Goal: Transaction & Acquisition: Book appointment/travel/reservation

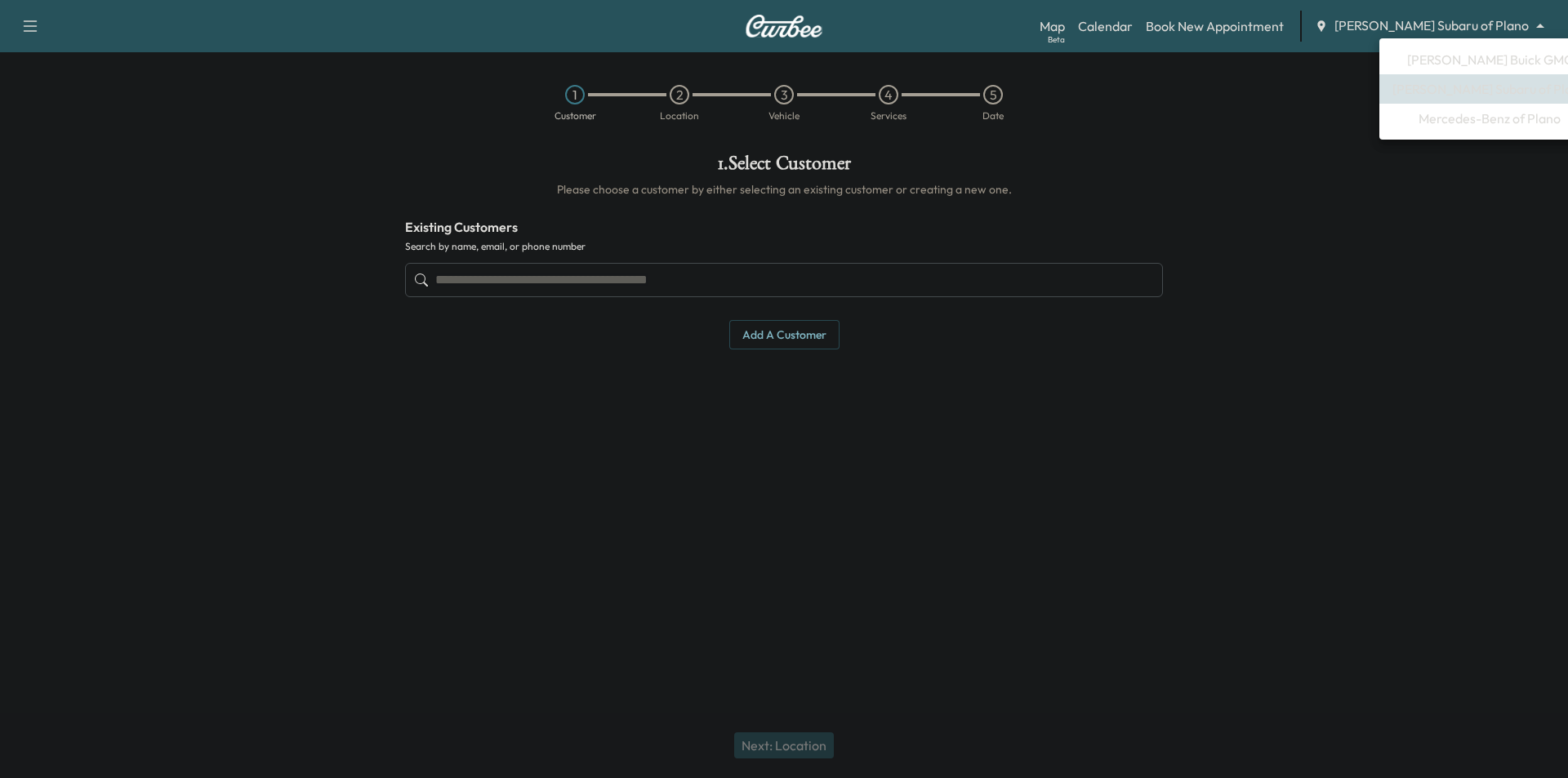
click at [1458, 20] on body "Support Log Out Map Beta Calendar Book New Appointment [PERSON_NAME] Subaru of …" at bounding box center [784, 389] width 1568 height 778
click at [1462, 63] on span "[PERSON_NAME] Buick GMC" at bounding box center [1489, 59] width 166 height 19
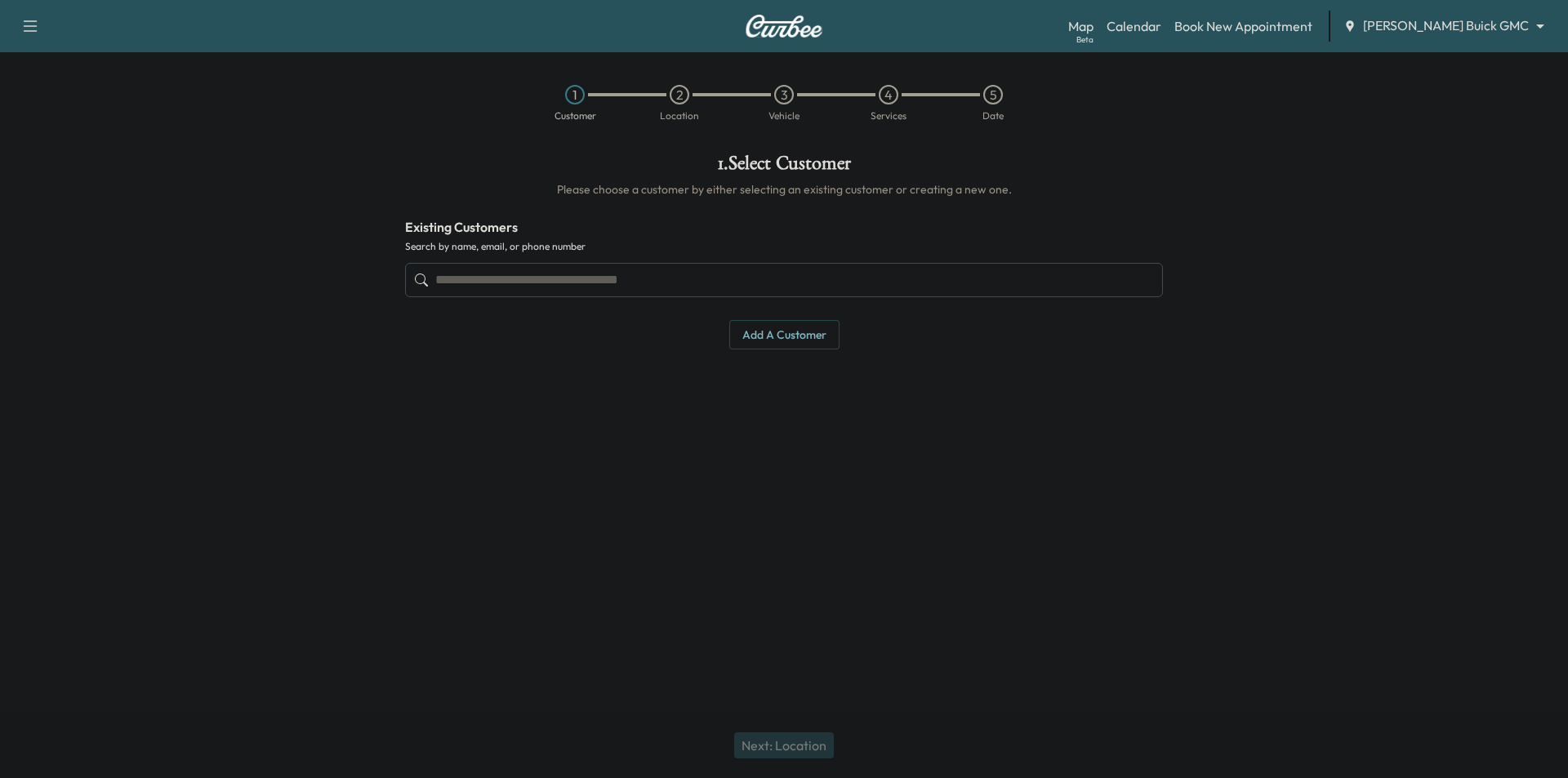
click at [595, 281] on input "text" at bounding box center [784, 280] width 758 height 35
click at [641, 277] on input "text" at bounding box center [784, 280] width 758 height 35
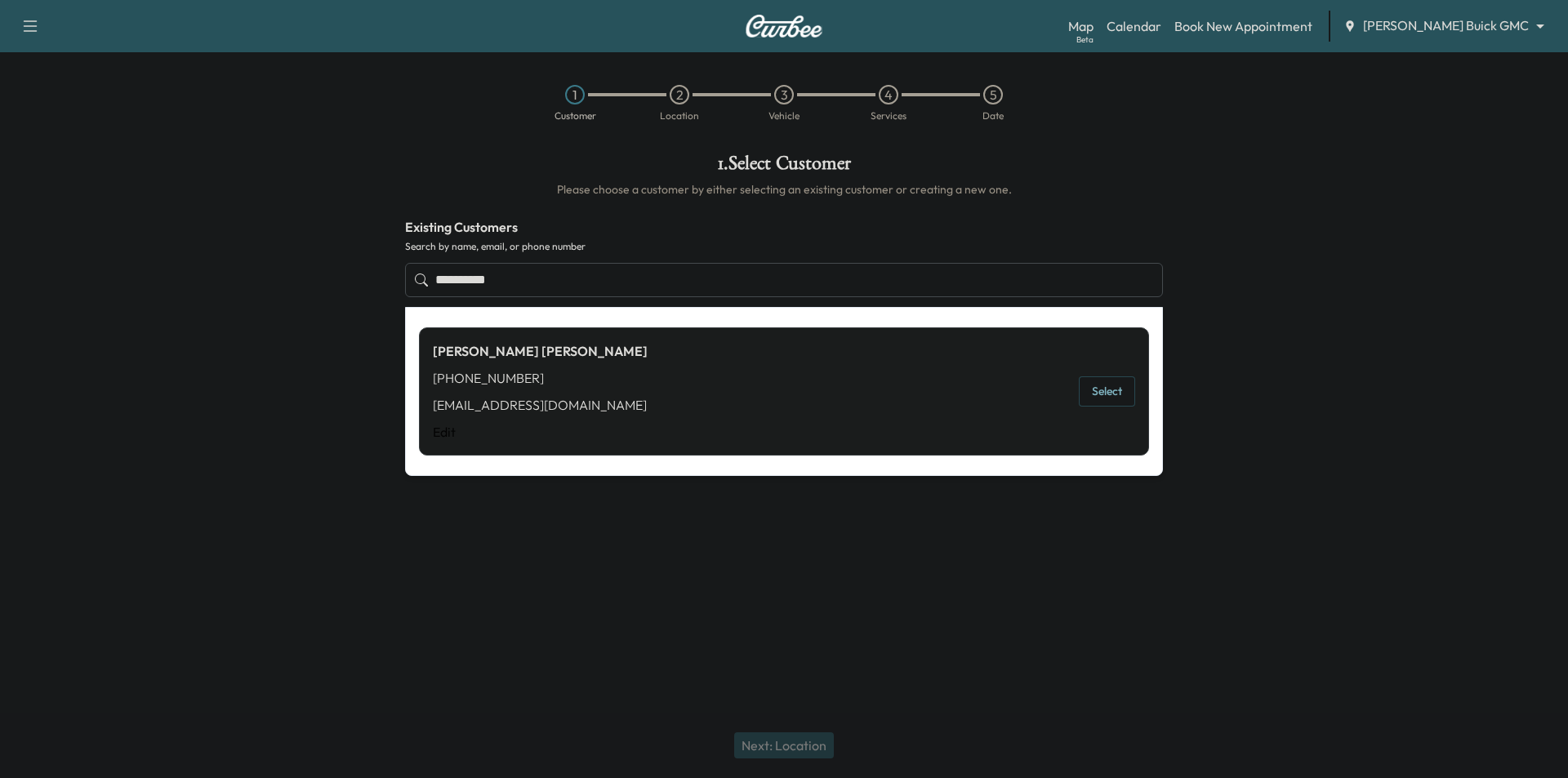
click at [1109, 395] on button "Select" at bounding box center [1106, 390] width 57 height 30
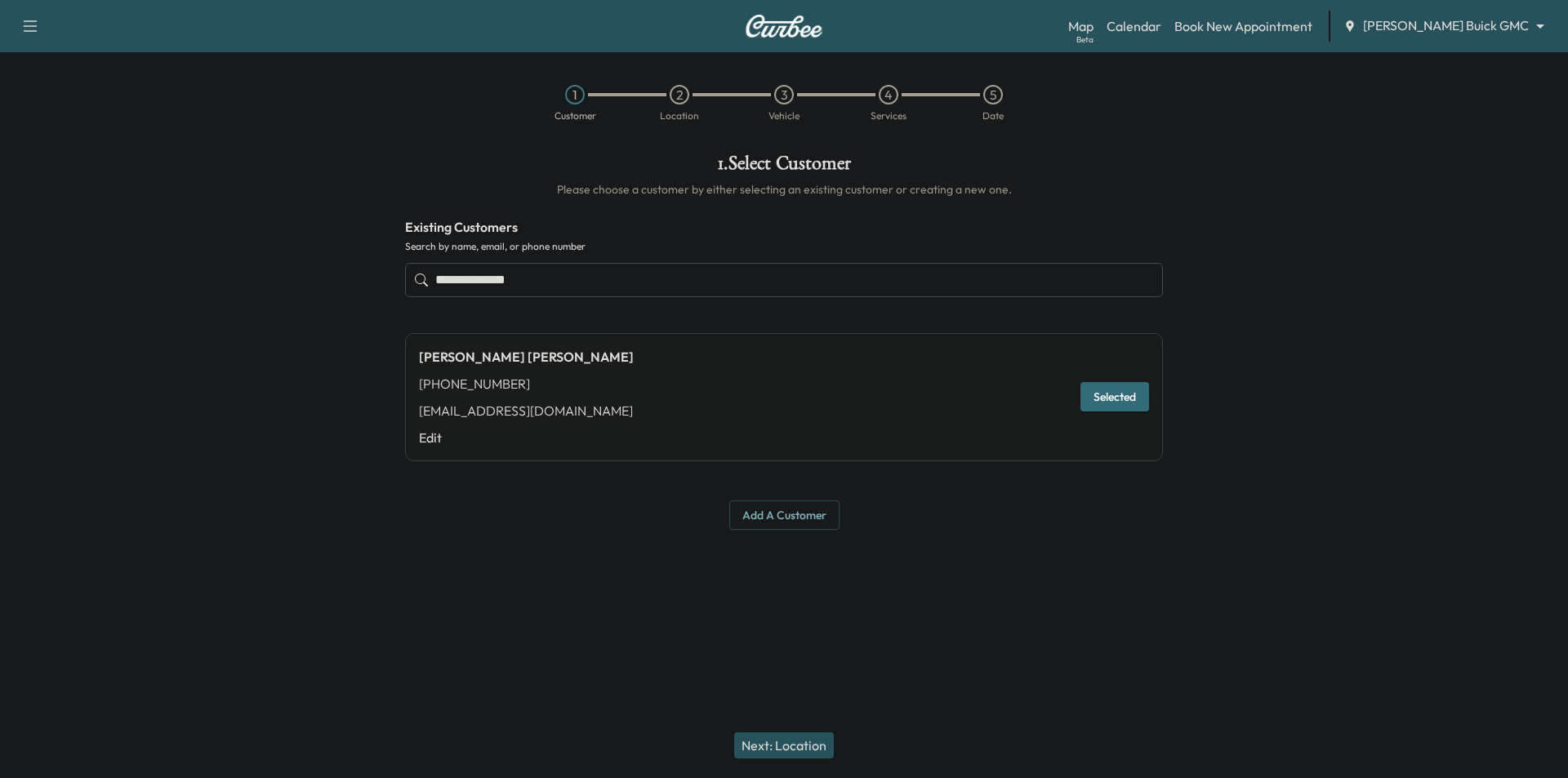
type input "**********"
click at [779, 736] on button "Next: Location" at bounding box center [784, 744] width 100 height 26
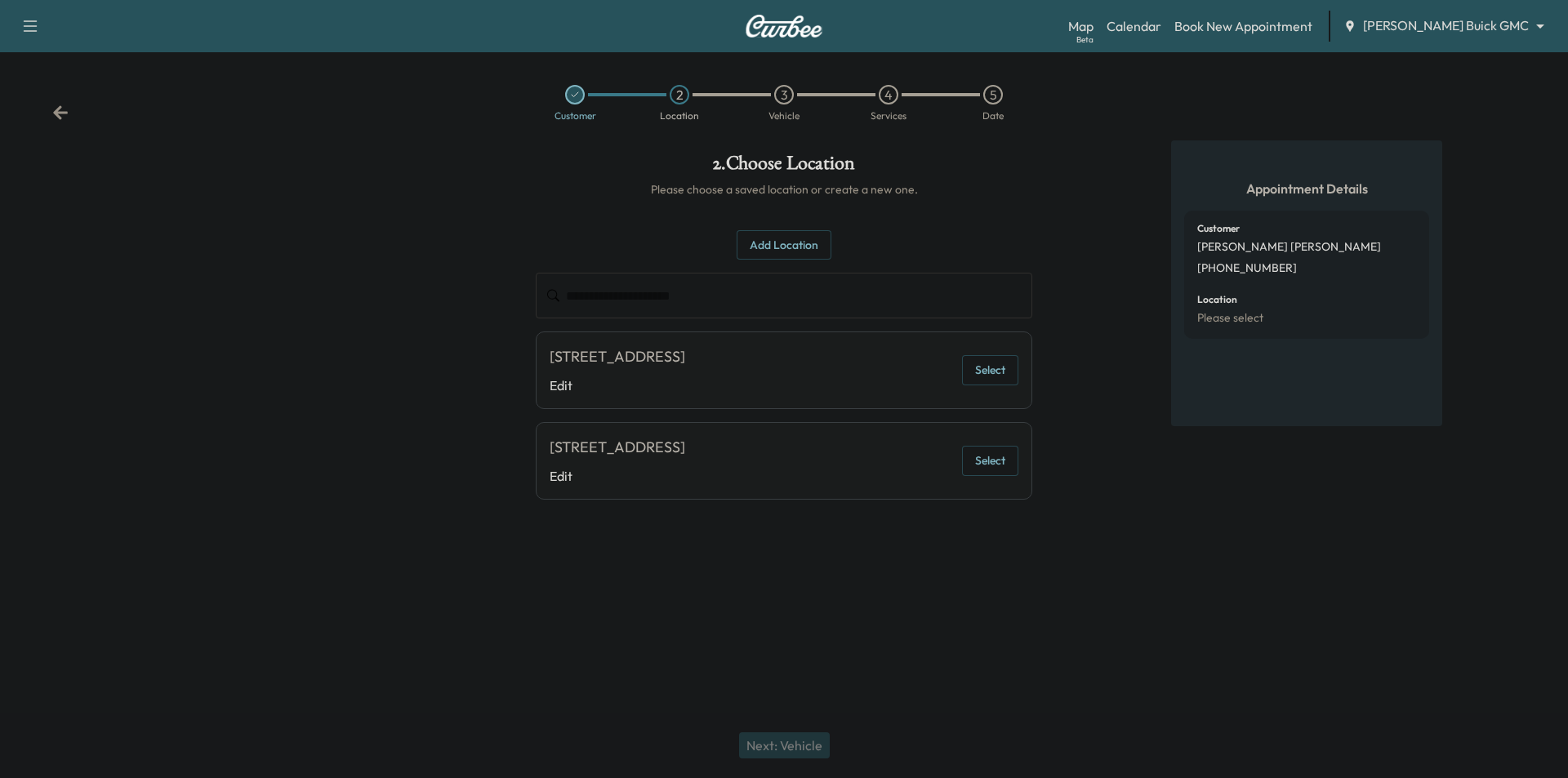
click at [994, 386] on button "Select" at bounding box center [989, 369] width 57 height 30
click at [800, 735] on button "Next: Vehicle" at bounding box center [784, 744] width 90 height 26
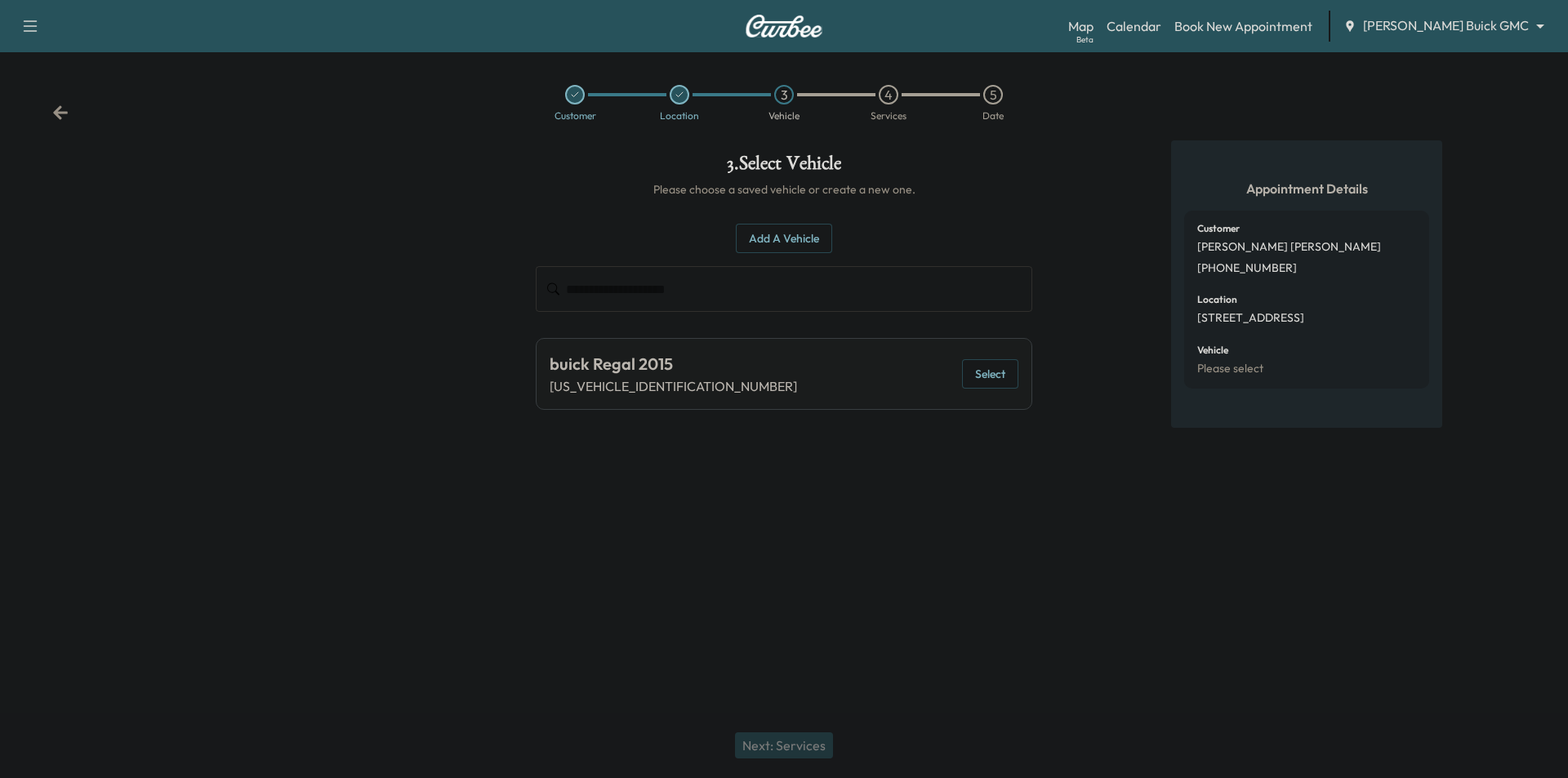
click at [978, 377] on button "Select" at bounding box center [989, 373] width 57 height 30
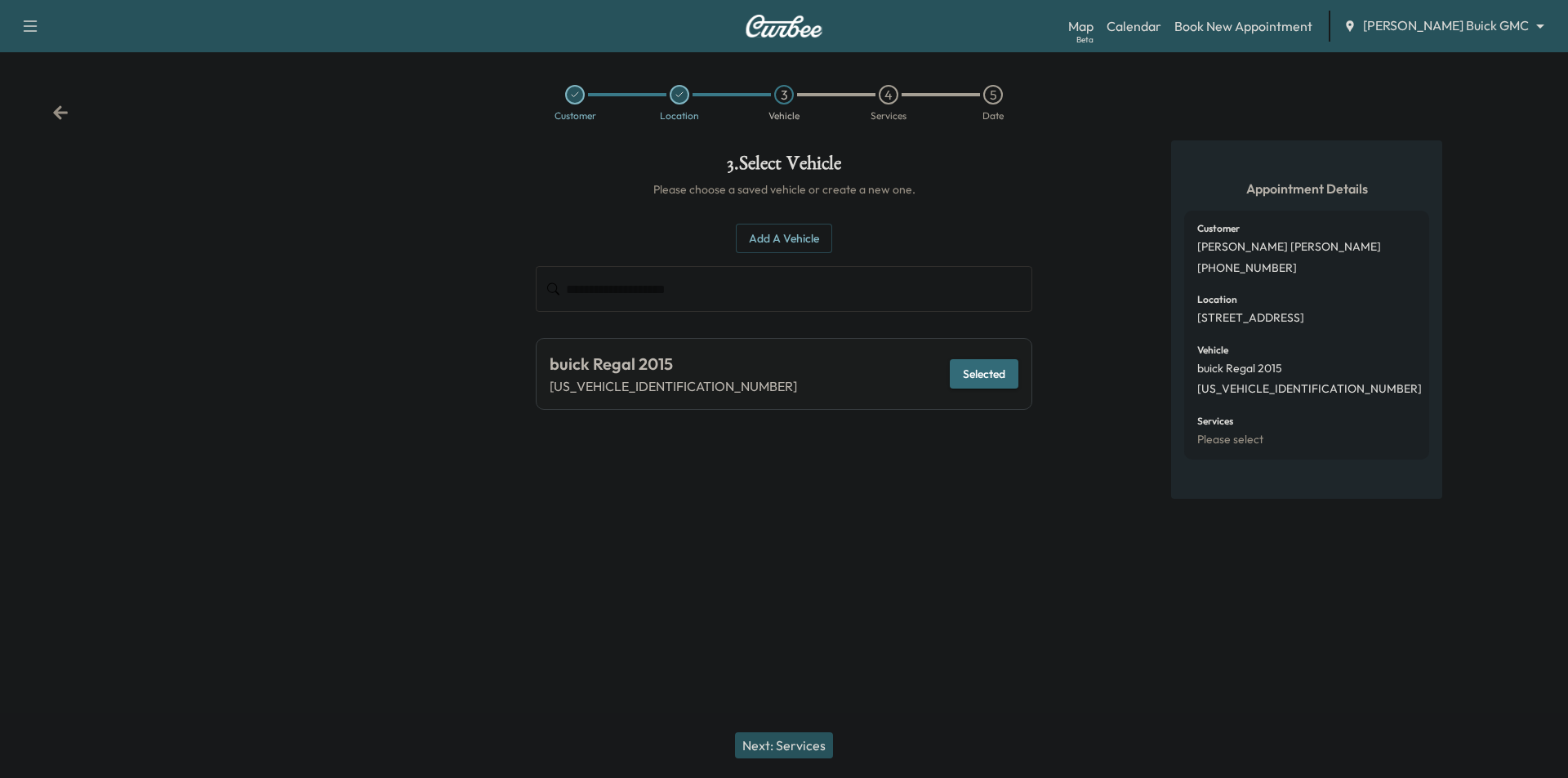
click at [783, 738] on button "Next: Services" at bounding box center [784, 744] width 98 height 26
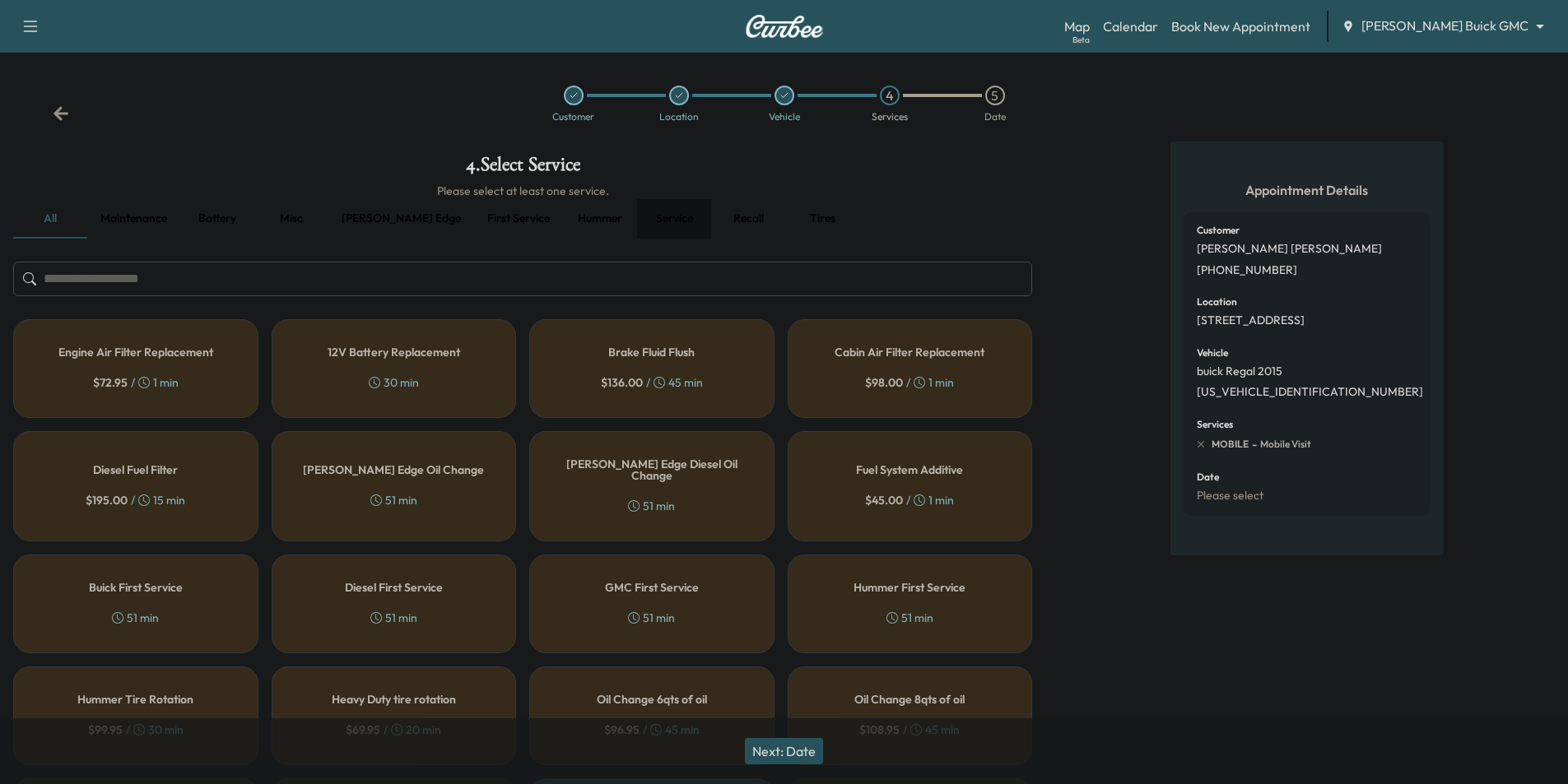
click at [637, 220] on button "Service" at bounding box center [674, 218] width 74 height 40
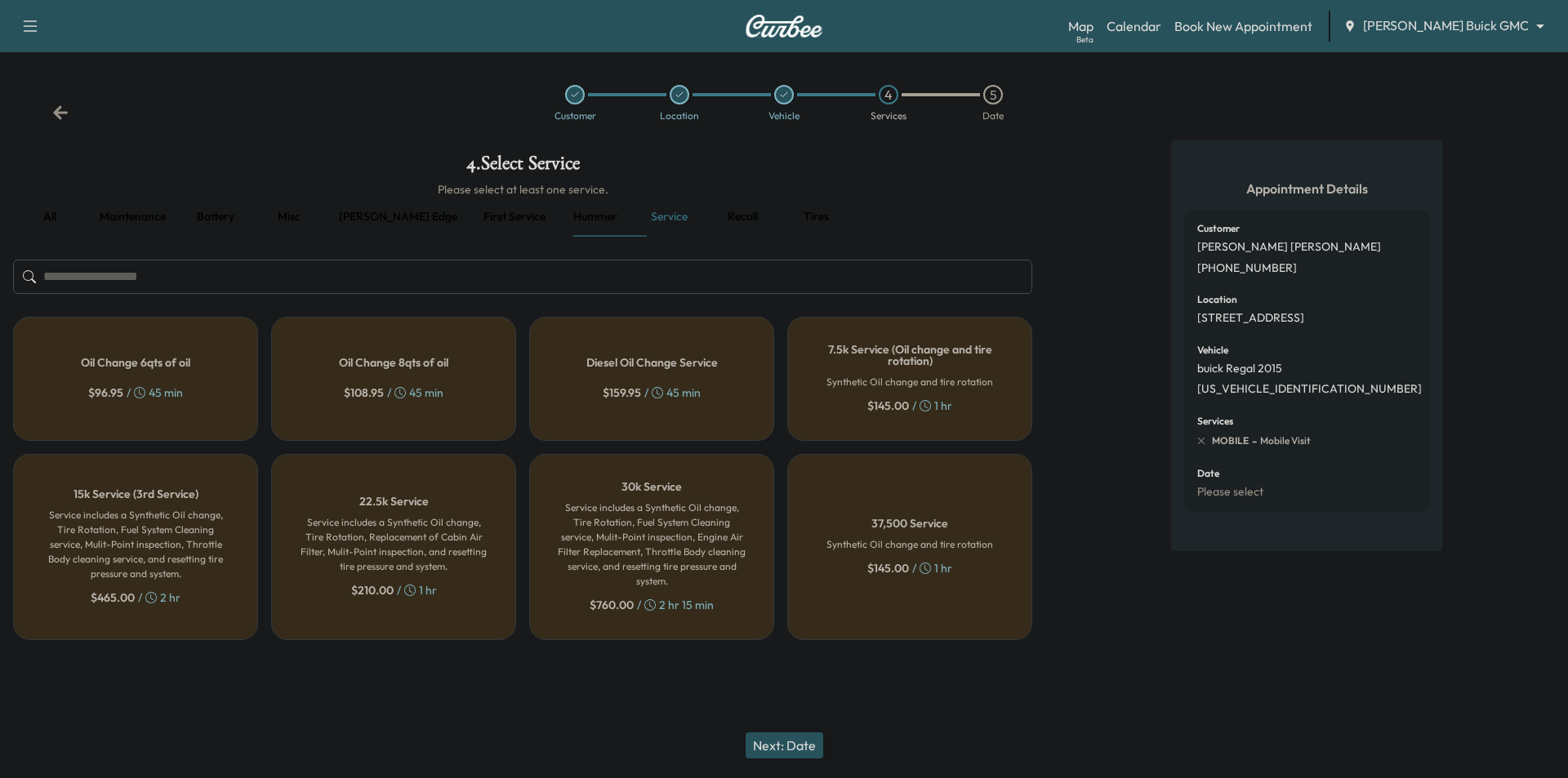
click at [433, 362] on h5 "Oil Change 8qts of oil" at bounding box center [393, 363] width 109 height 12
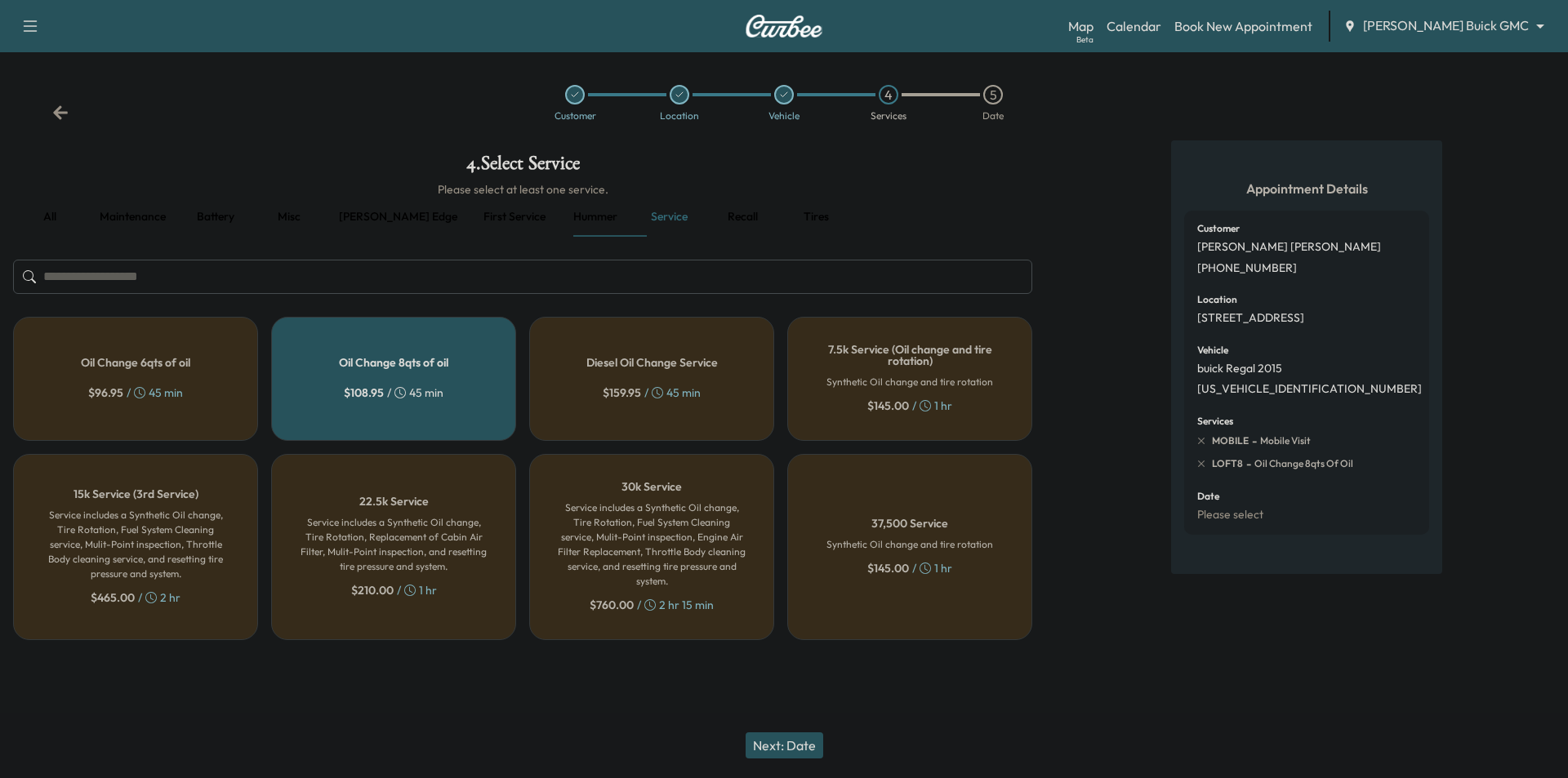
click at [774, 736] on button "Next: Date" at bounding box center [784, 744] width 78 height 26
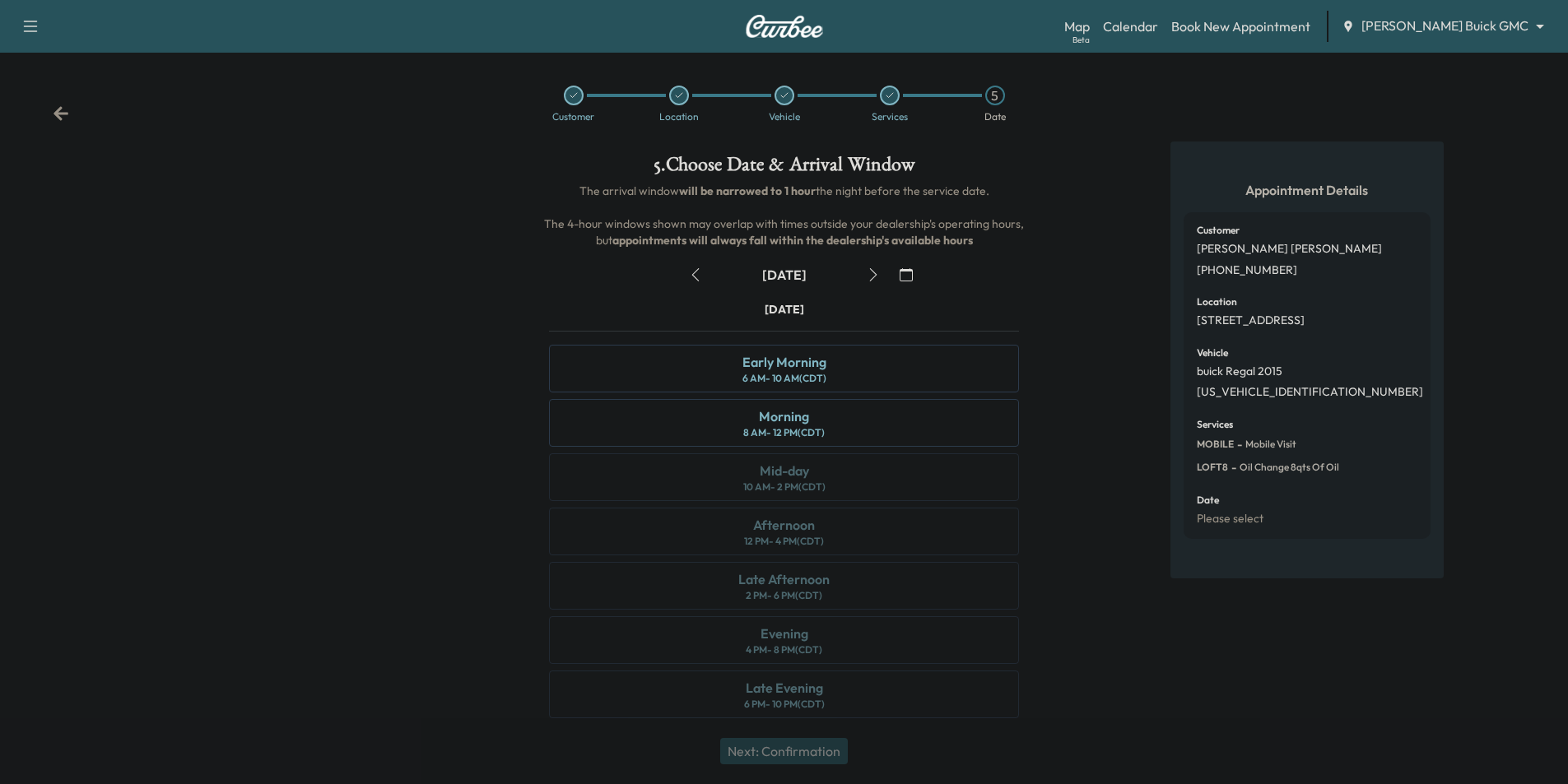
click at [698, 273] on icon "button" at bounding box center [695, 275] width 14 height 14
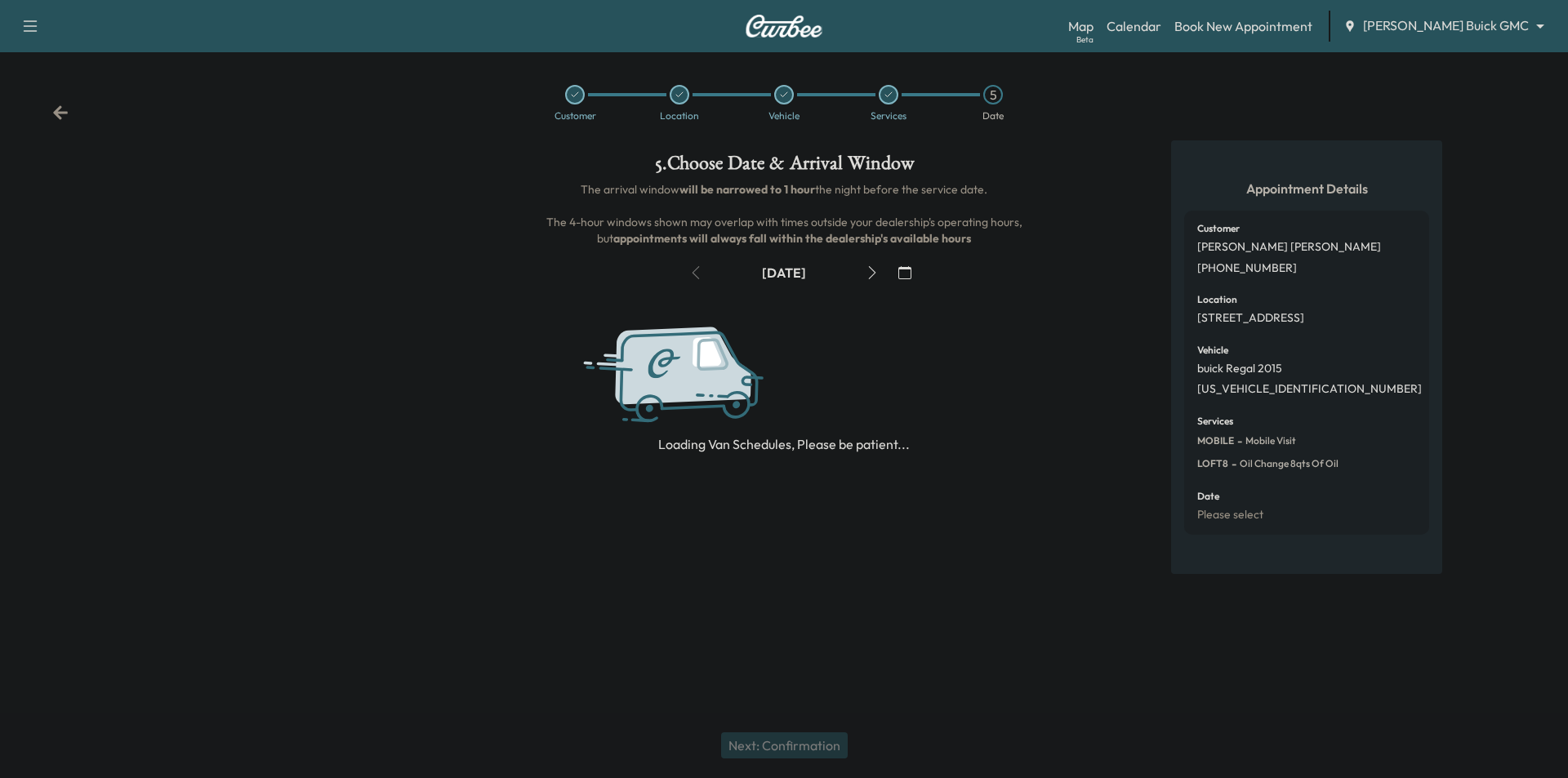
click at [693, 271] on div "[DATE]" at bounding box center [783, 272] width 204 height 26
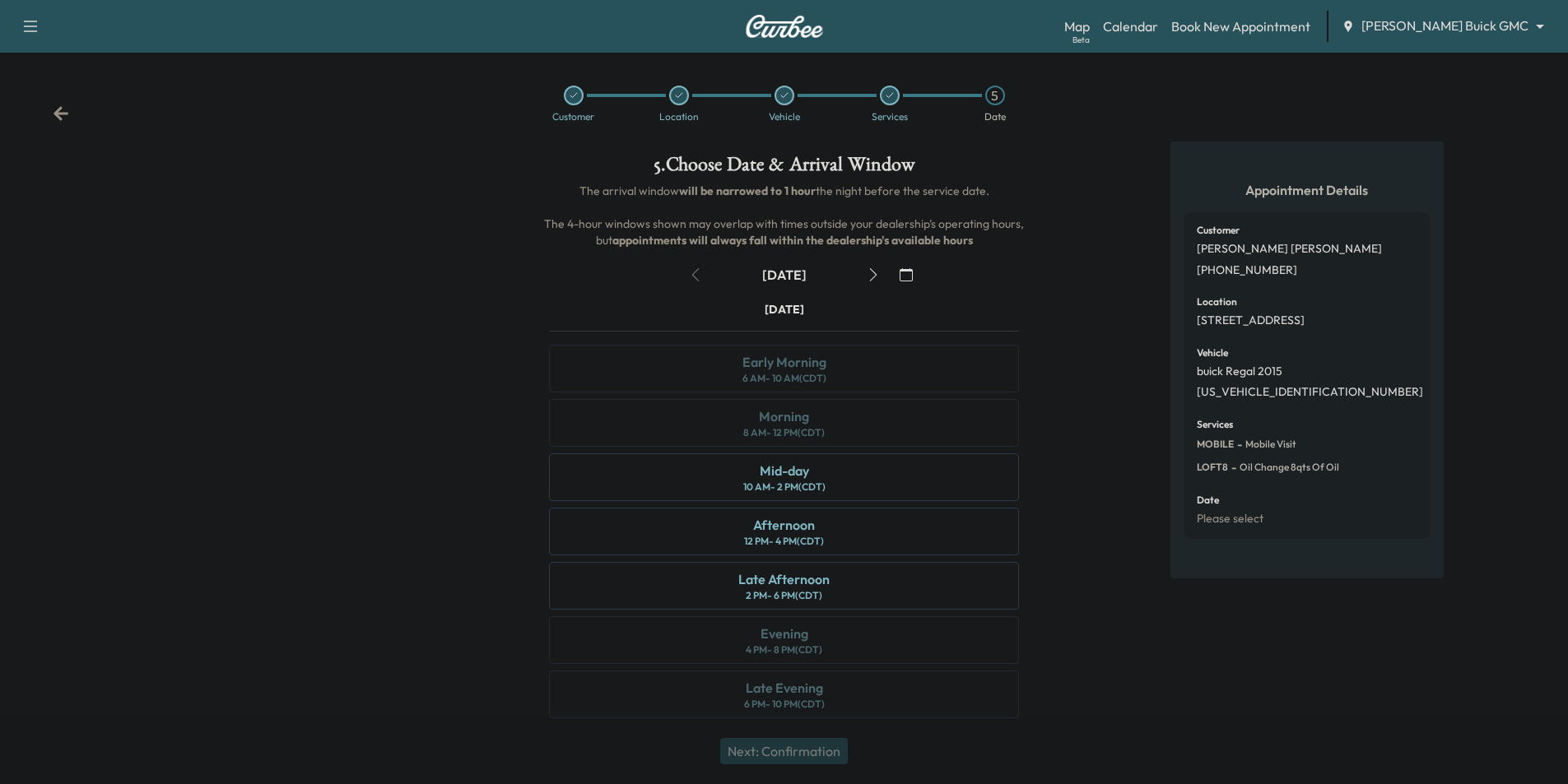
click at [59, 111] on icon at bounding box center [60, 113] width 15 height 14
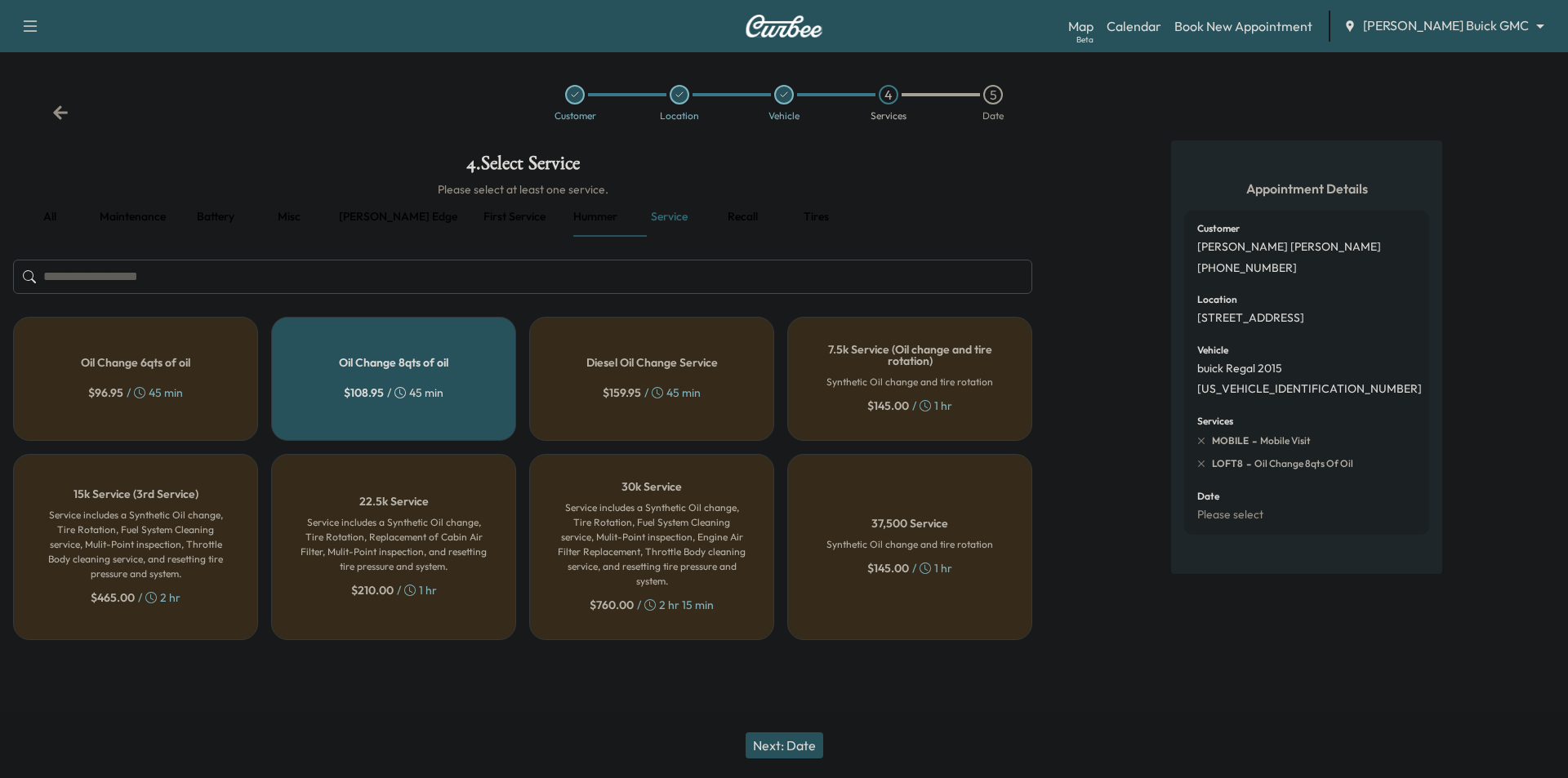
click at [68, 106] on div "Customer Location Vehicle 4 Services 5 Date" at bounding box center [784, 103] width 1568 height 75
click at [62, 112] on icon at bounding box center [59, 112] width 14 height 13
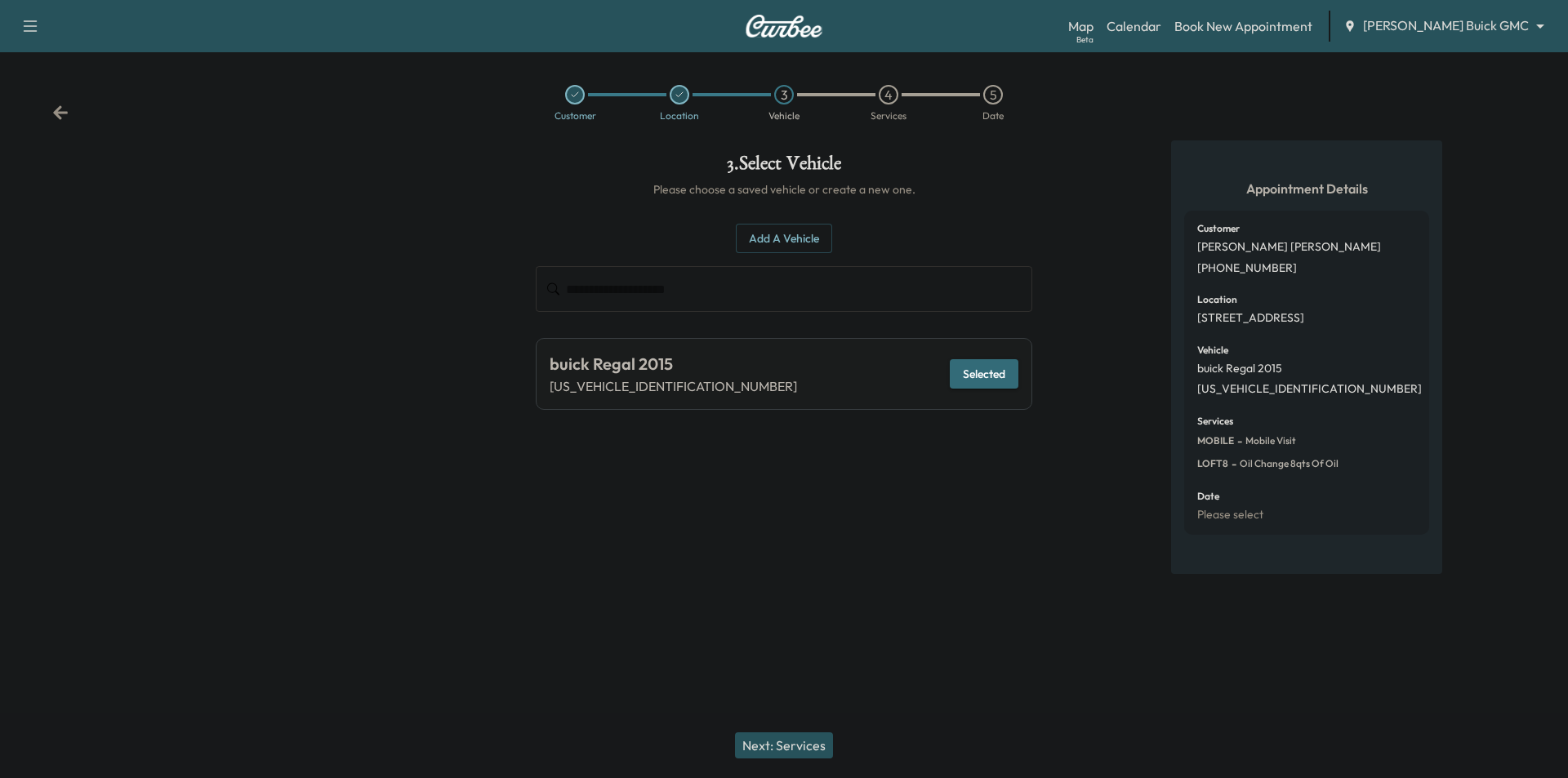
click at [62, 112] on icon at bounding box center [59, 112] width 14 height 13
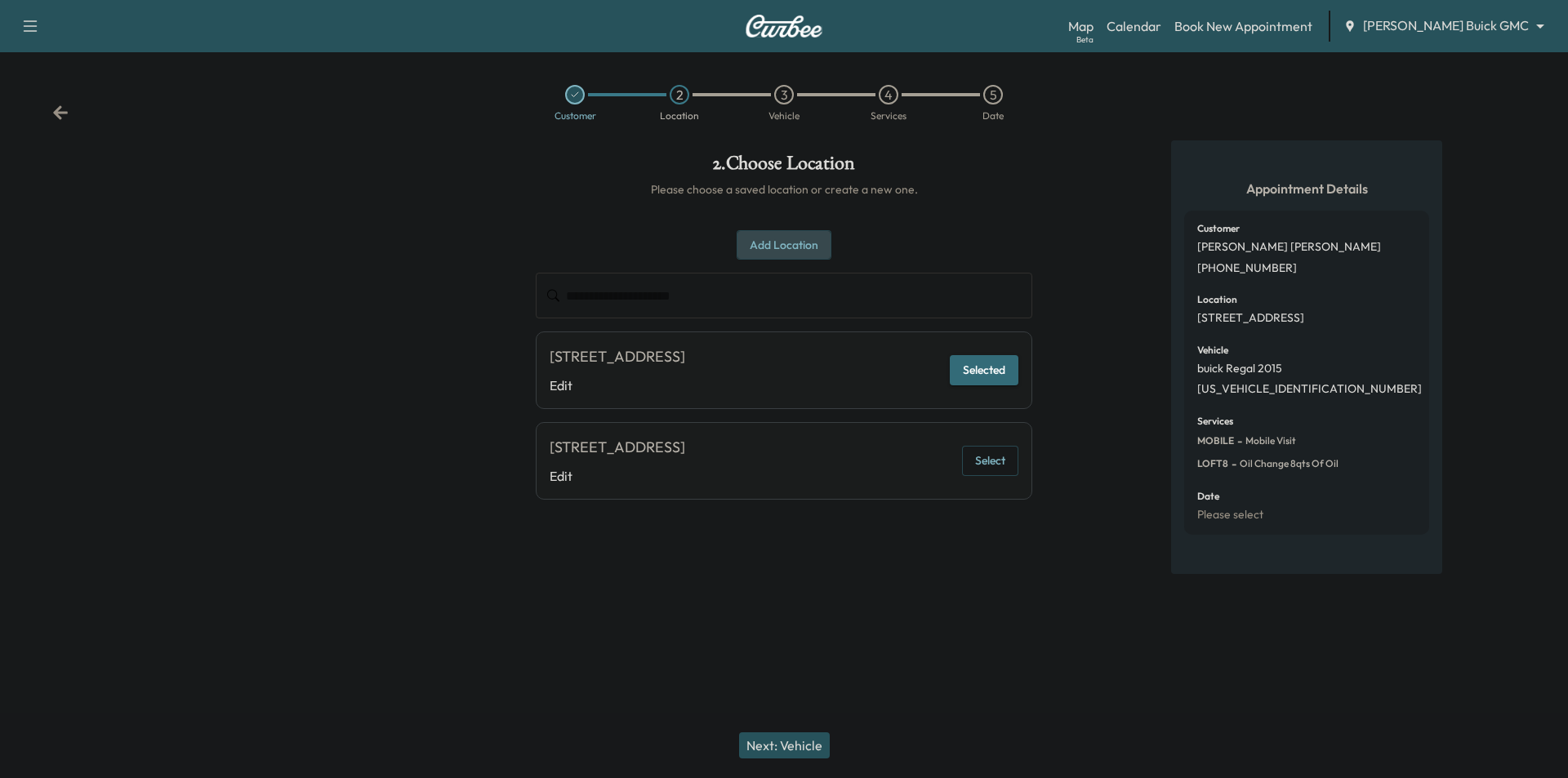
click at [803, 249] on button "Add Location" at bounding box center [783, 245] width 95 height 30
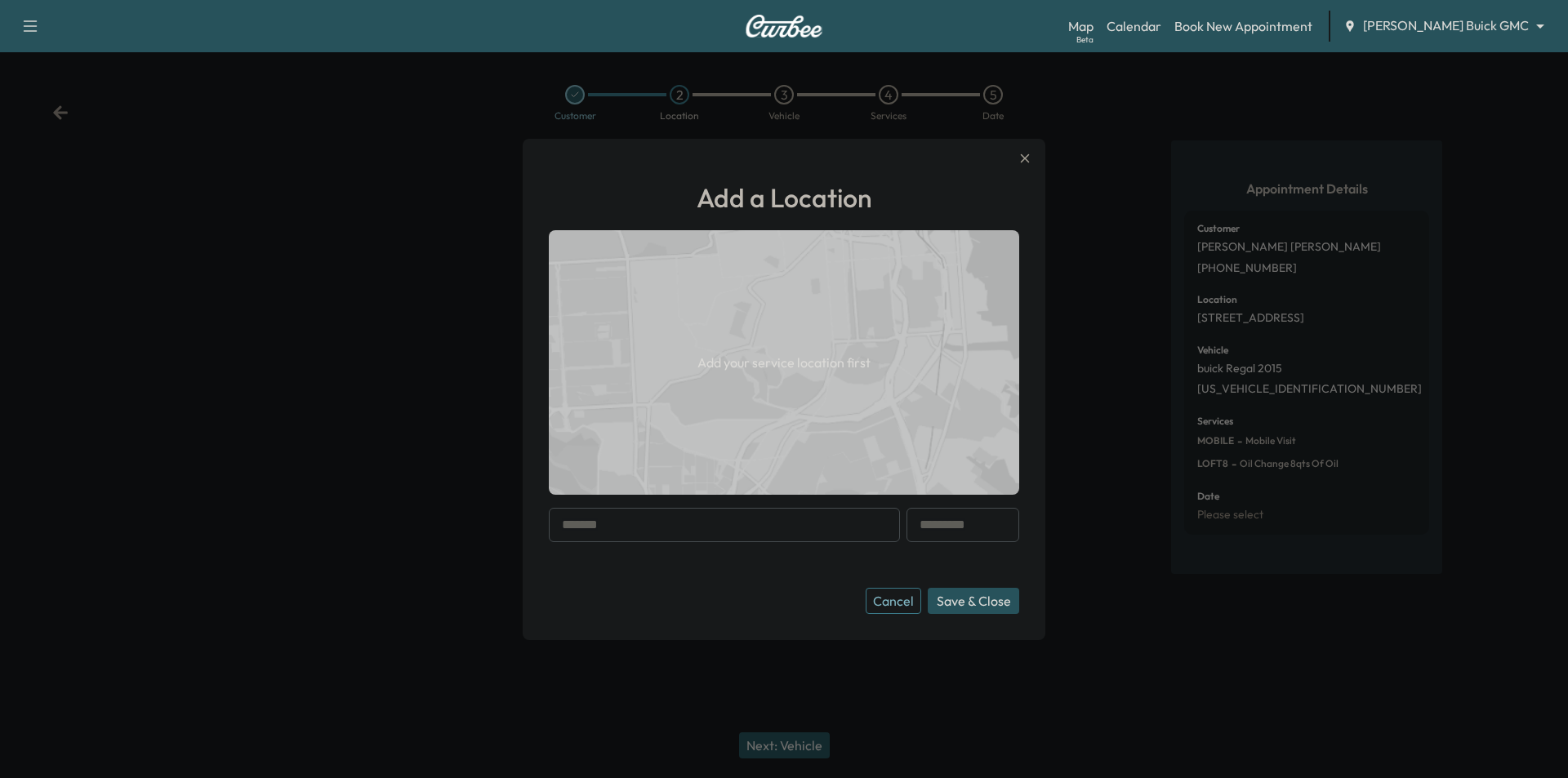
click at [710, 529] on input "text" at bounding box center [725, 525] width 351 height 35
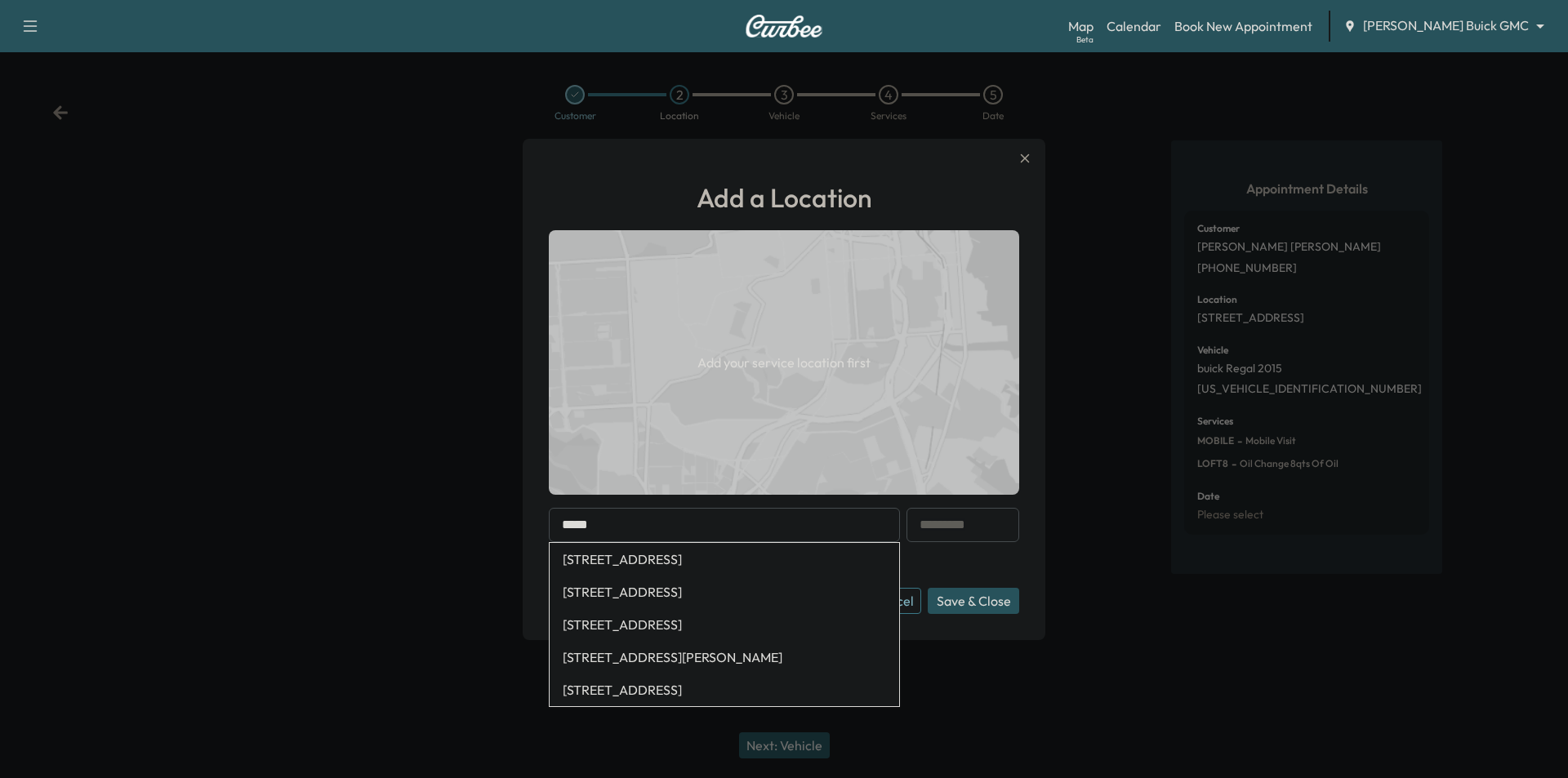
click at [708, 592] on li "[STREET_ADDRESS]" at bounding box center [725, 592] width 349 height 33
type input "**********"
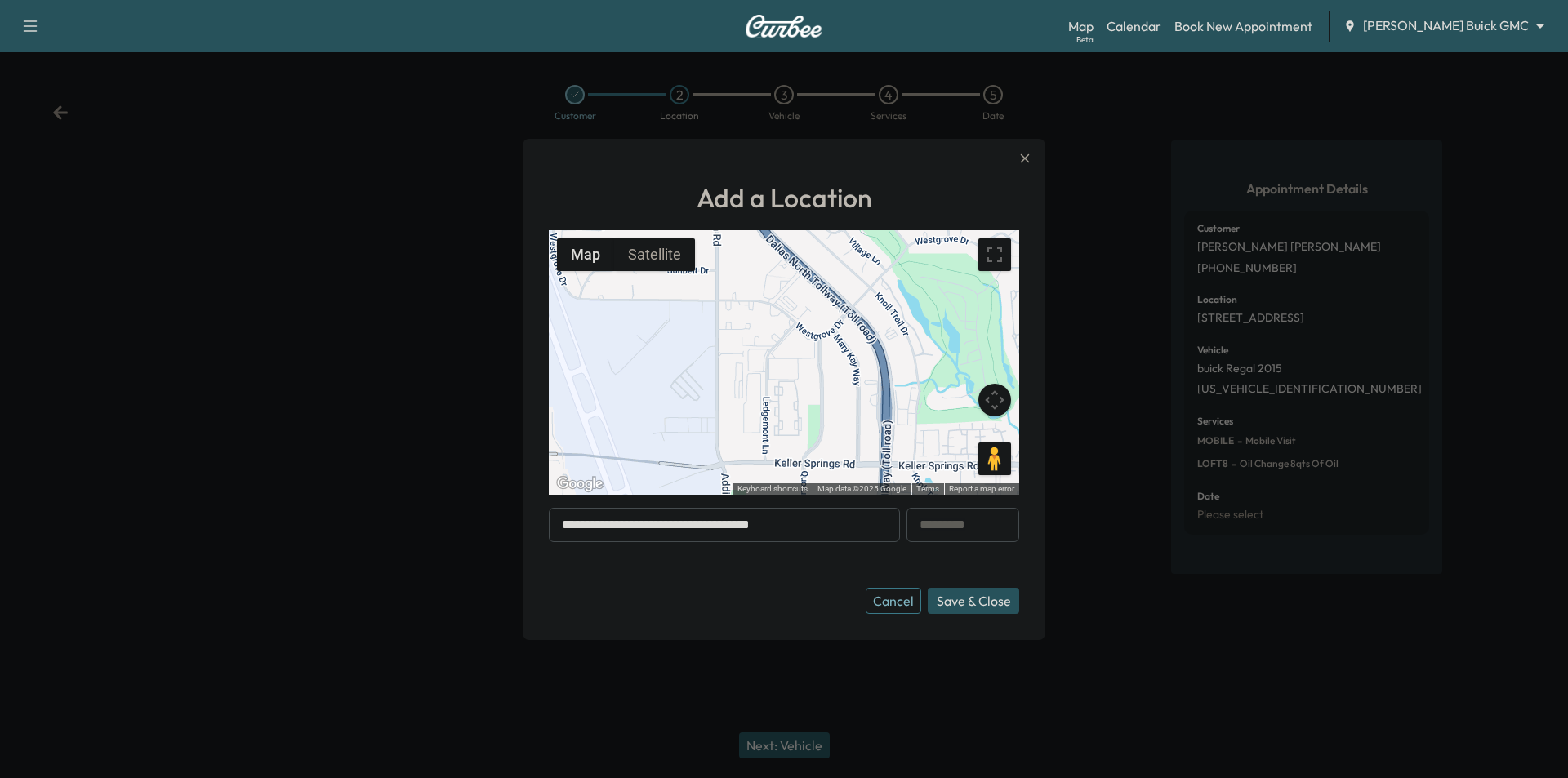
click at [989, 604] on button "Save & Close" at bounding box center [973, 601] width 91 height 26
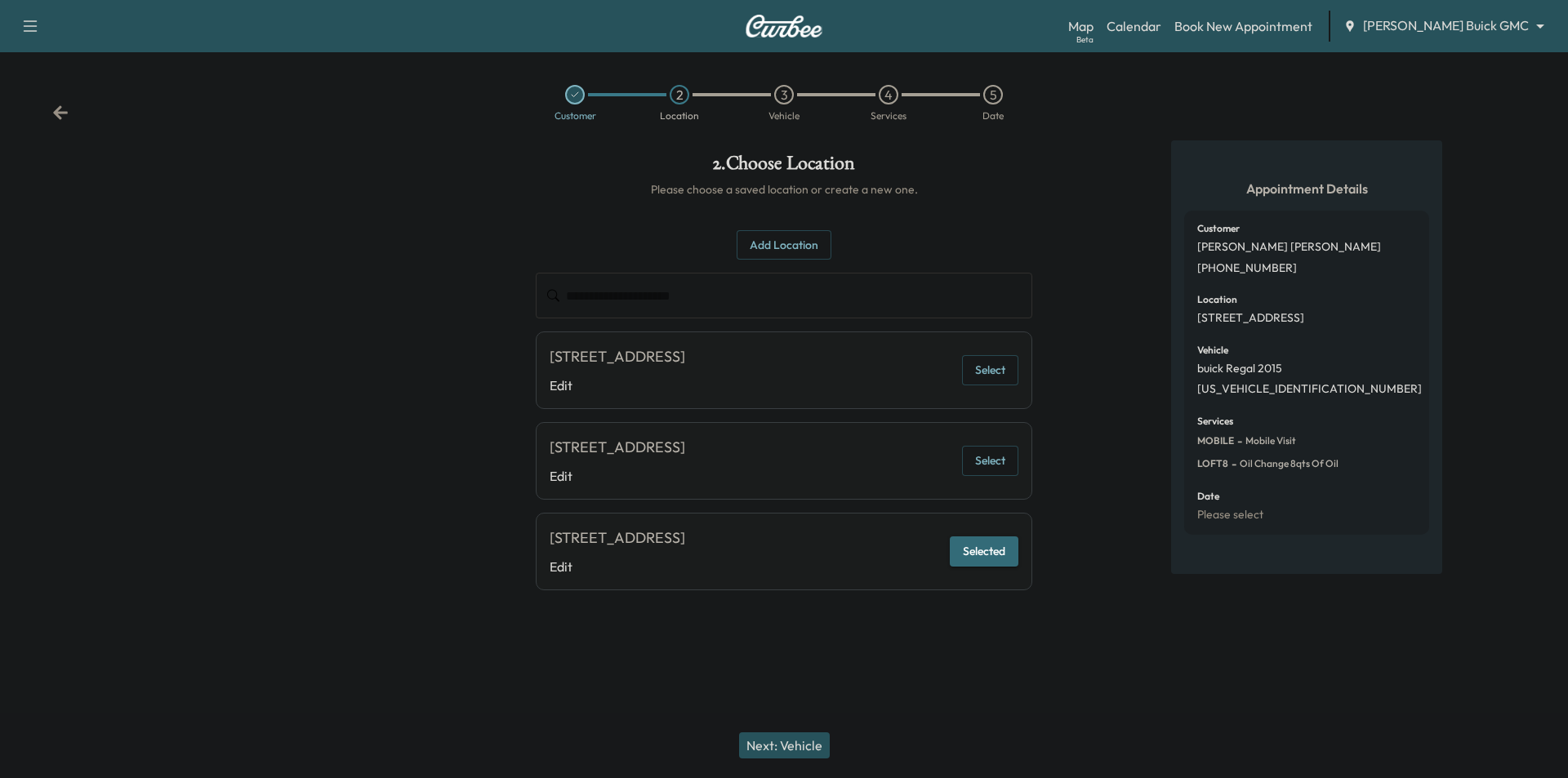
click at [813, 742] on button "Next: Vehicle" at bounding box center [784, 744] width 90 height 26
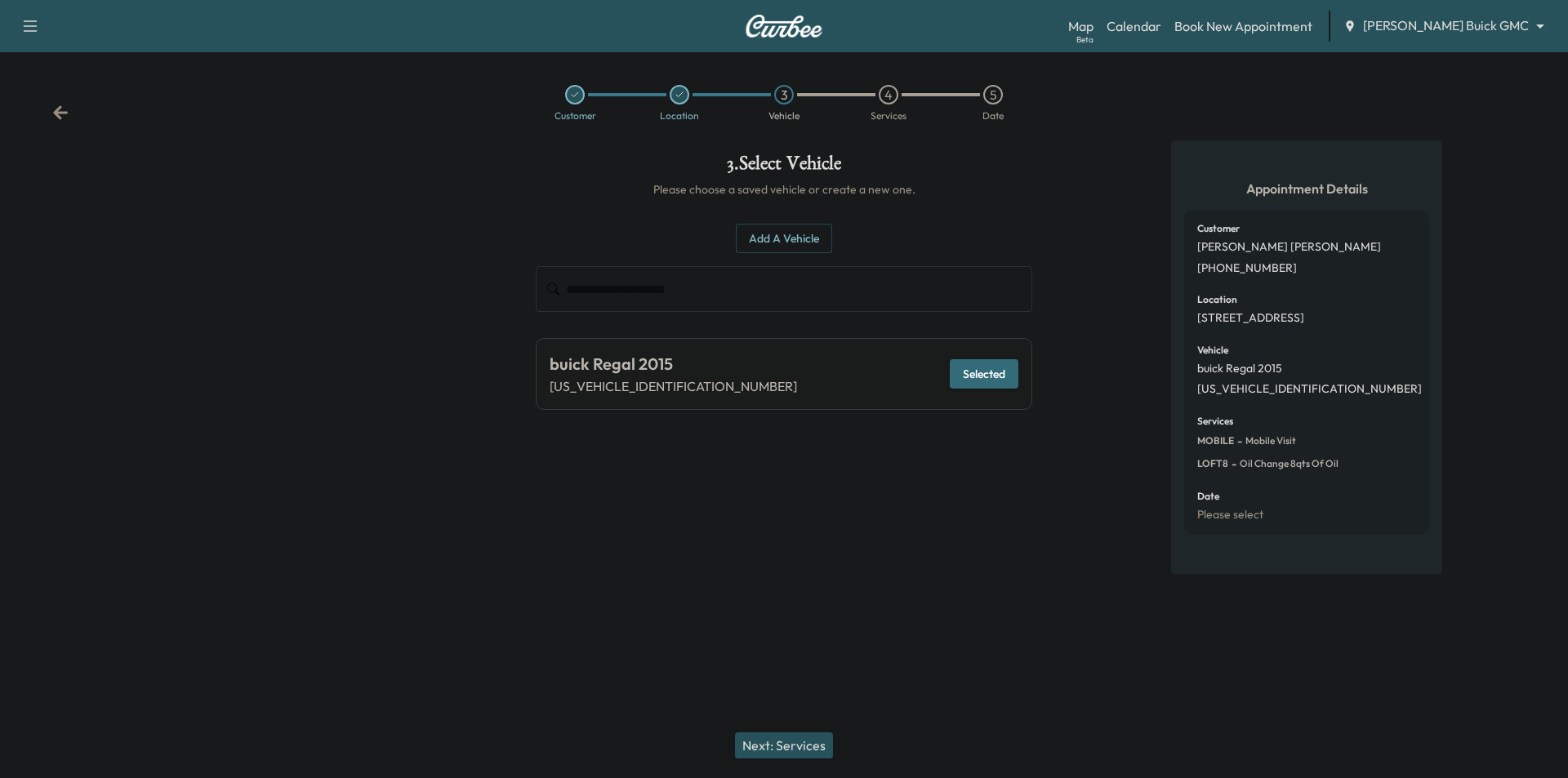
click at [810, 736] on button "Next: Services" at bounding box center [784, 744] width 98 height 26
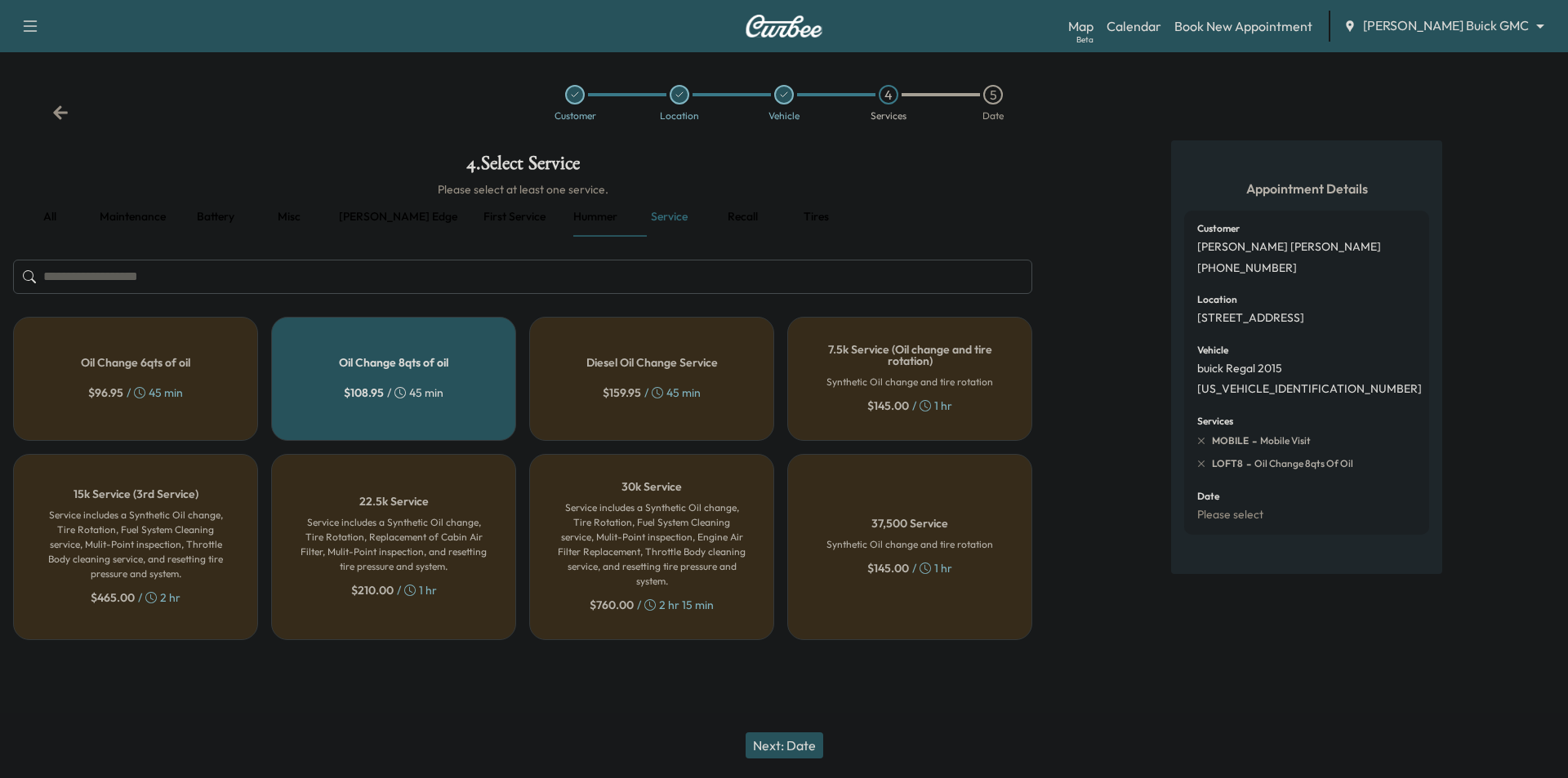
click at [801, 747] on button "Next: Date" at bounding box center [784, 744] width 78 height 26
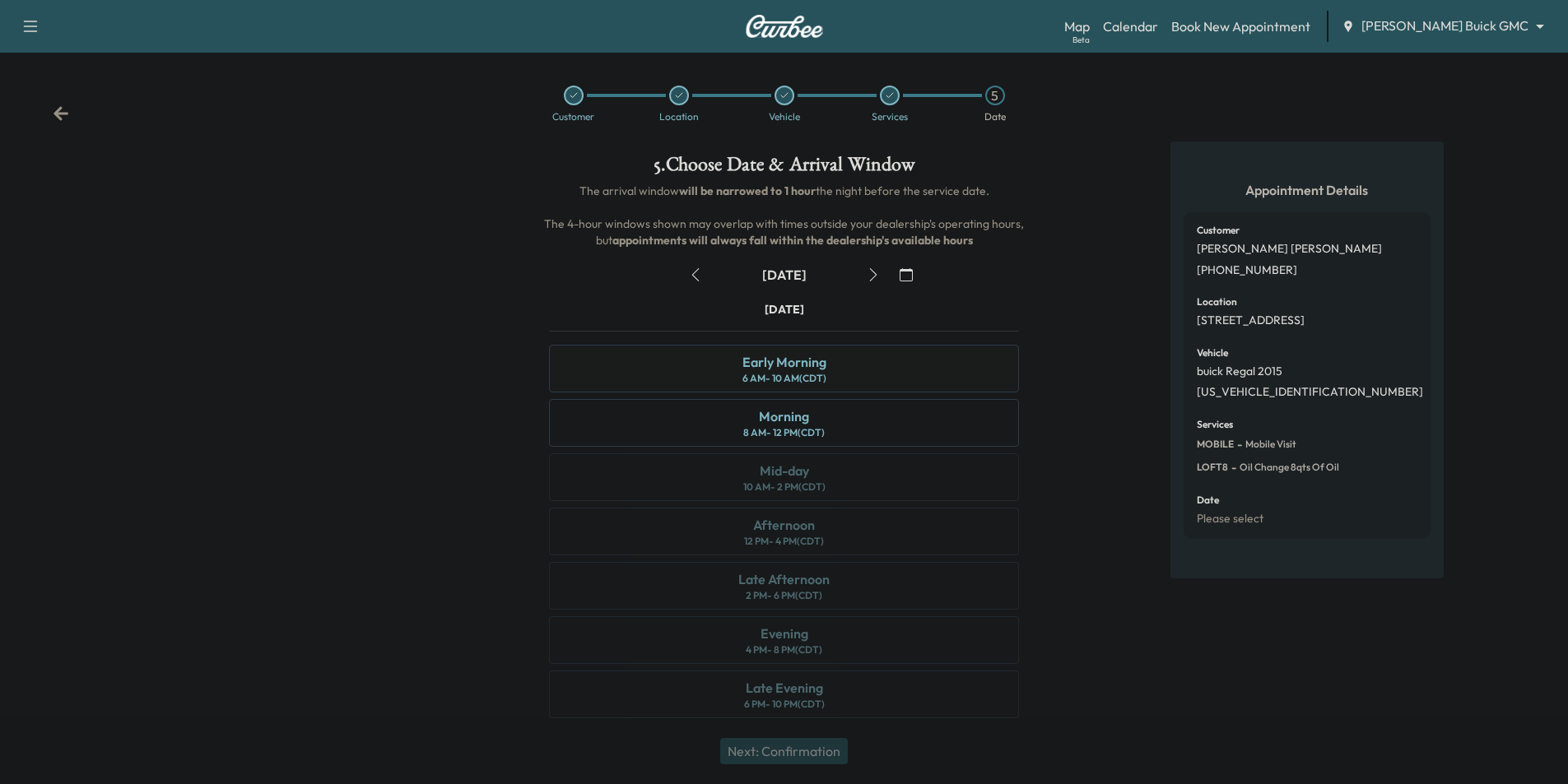
click at [924, 373] on div "Early Morning 6 AM - 10 AM (CDT)" at bounding box center [784, 367] width 470 height 47
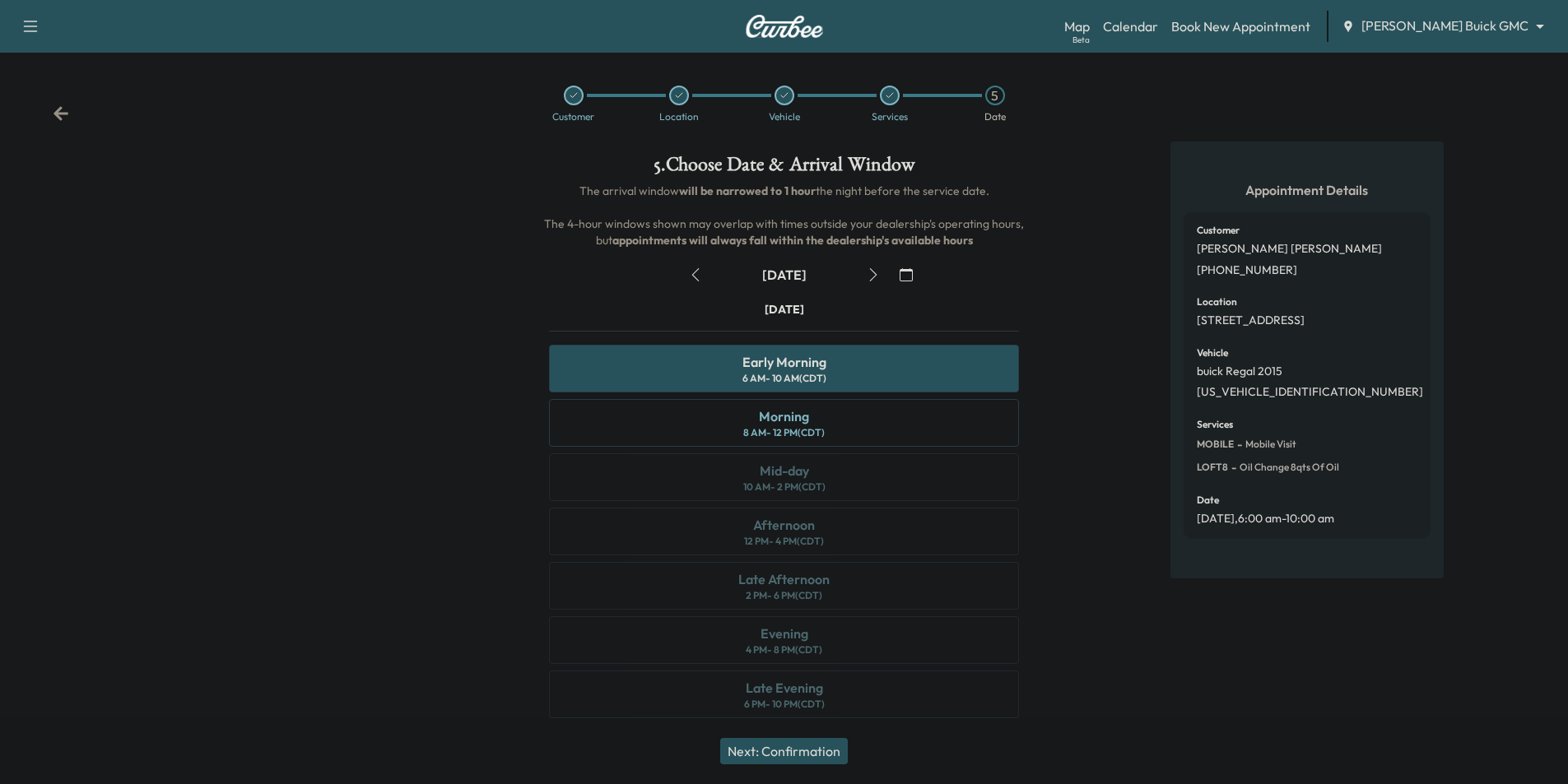
click at [842, 753] on button "Next: Confirmation" at bounding box center [784, 750] width 128 height 26
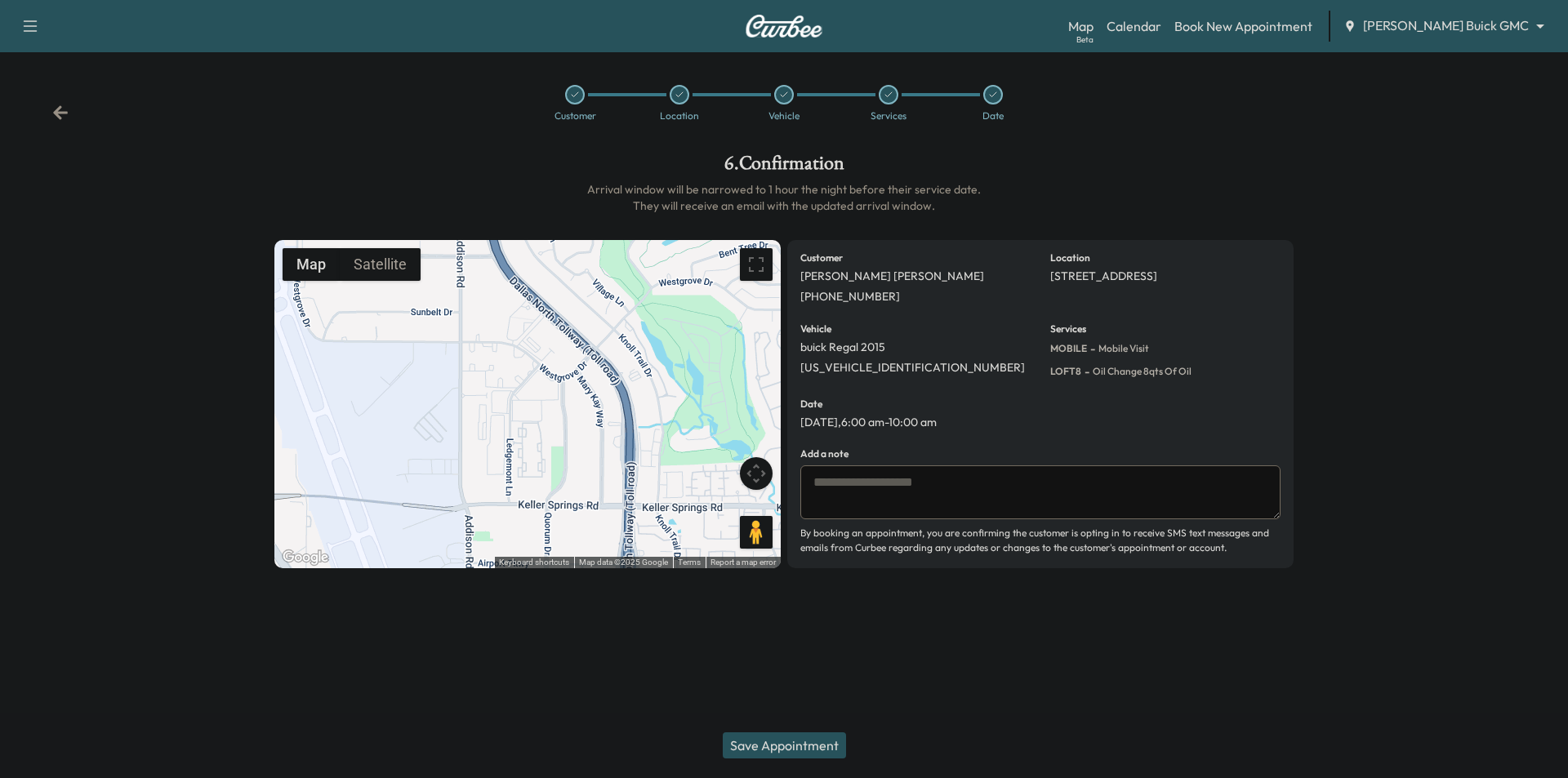
click at [66, 114] on icon at bounding box center [59, 112] width 16 height 16
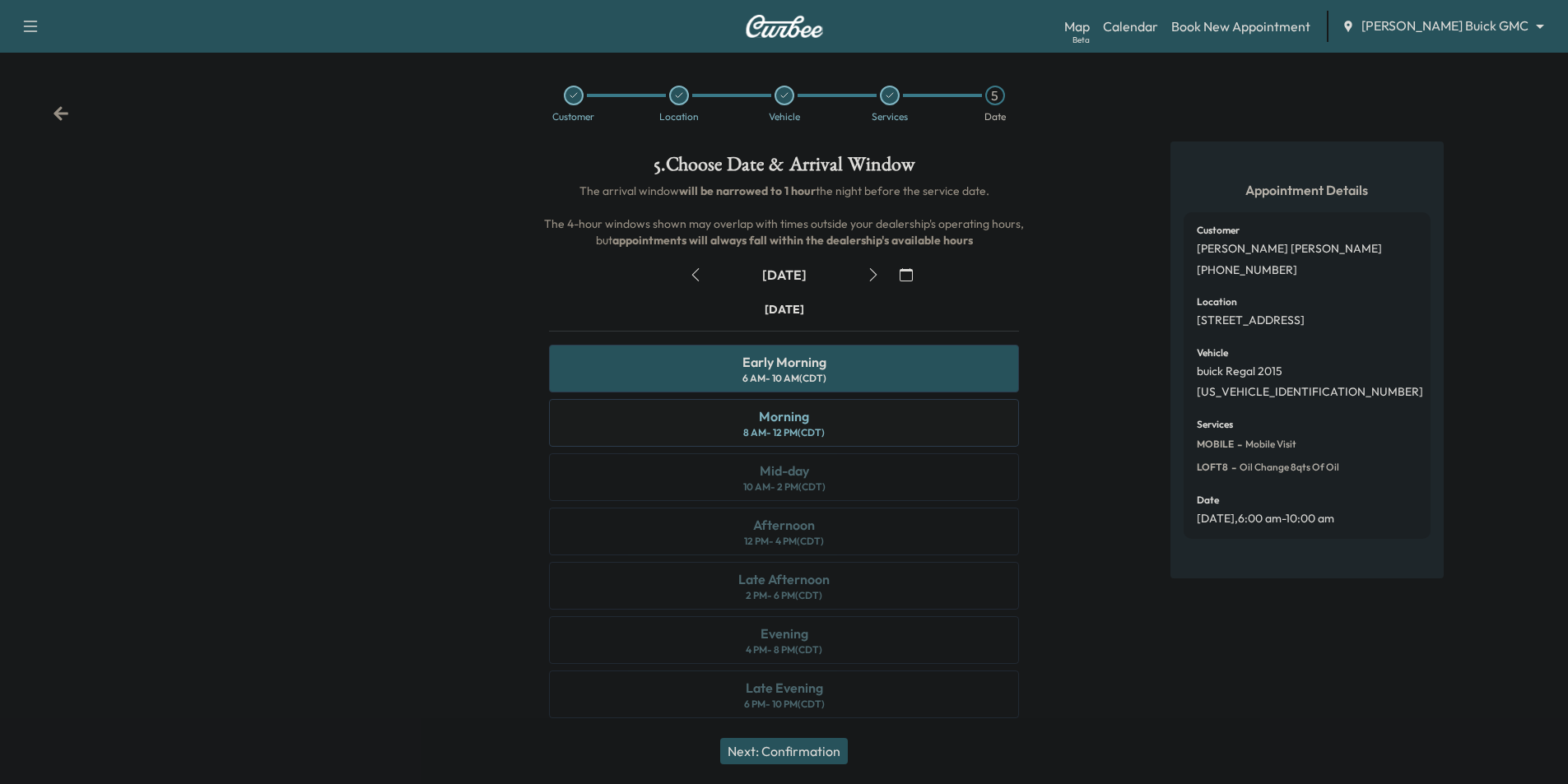
click at [870, 428] on div "Morning 8 AM - 12 PM (CDT)" at bounding box center [784, 422] width 470 height 47
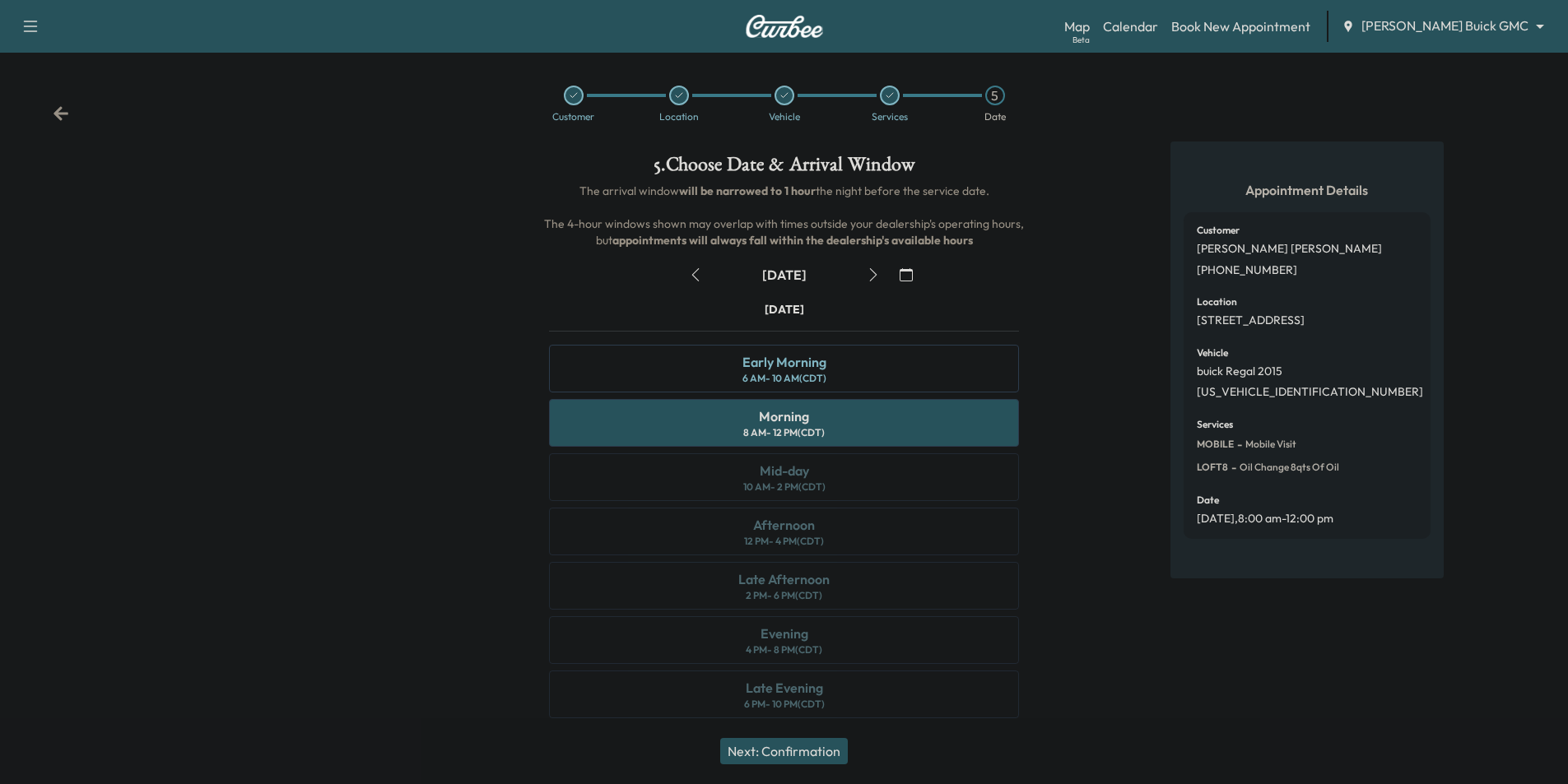
click at [818, 747] on button "Next: Confirmation" at bounding box center [784, 750] width 128 height 26
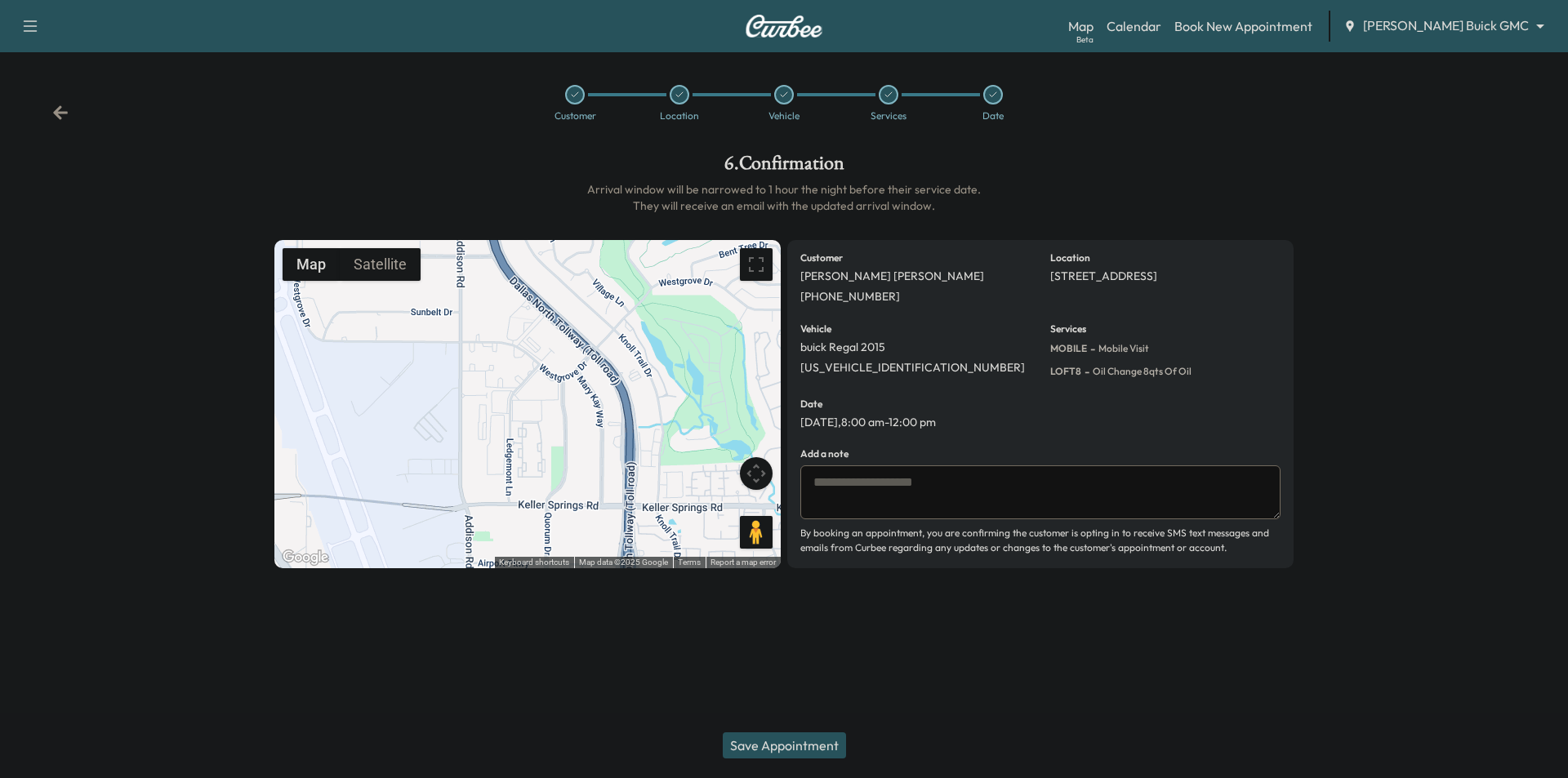
click at [821, 745] on button "Save Appointment" at bounding box center [784, 744] width 123 height 26
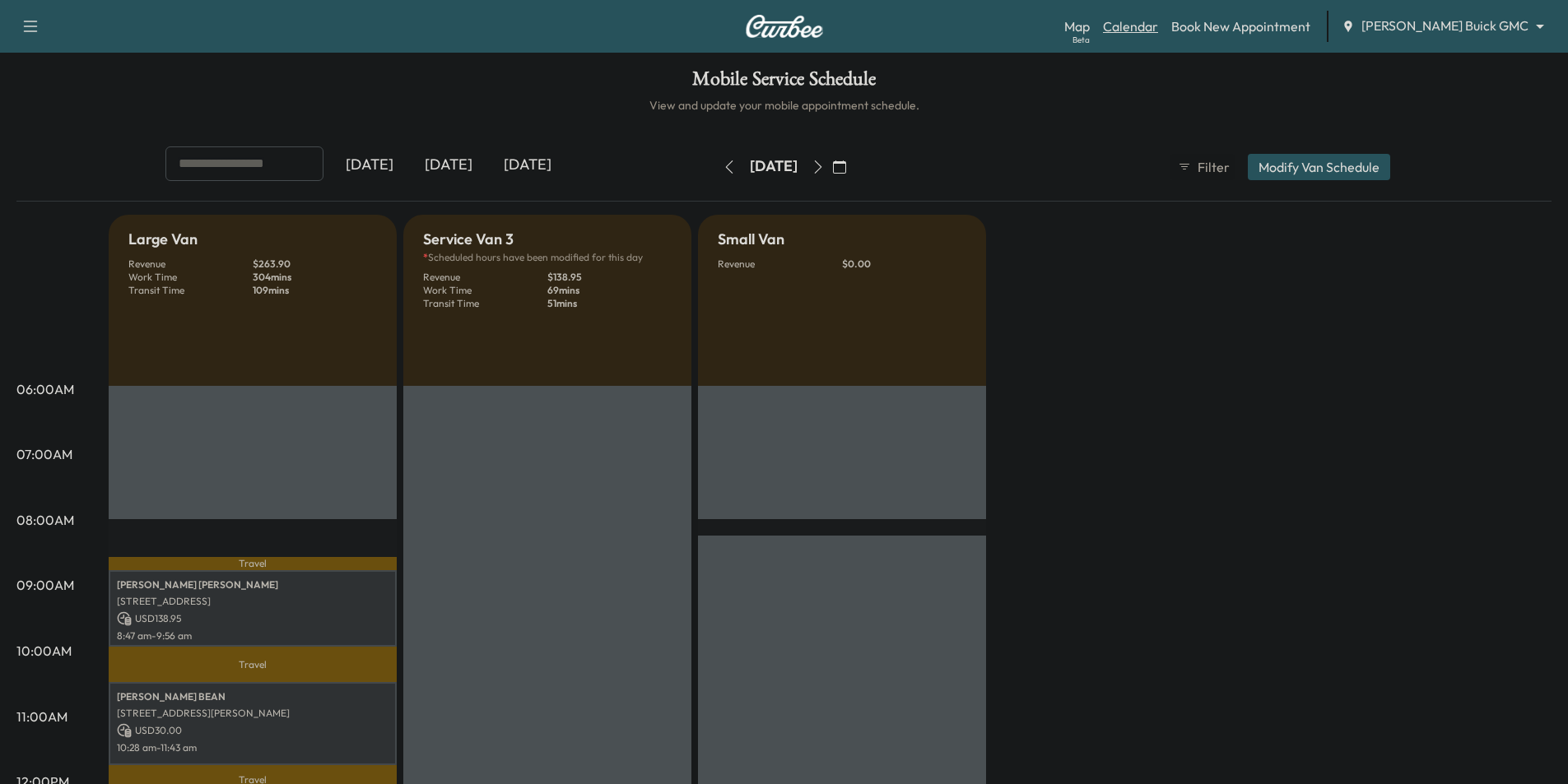
click at [1158, 24] on link "Calendar" at bounding box center [1130, 26] width 55 height 19
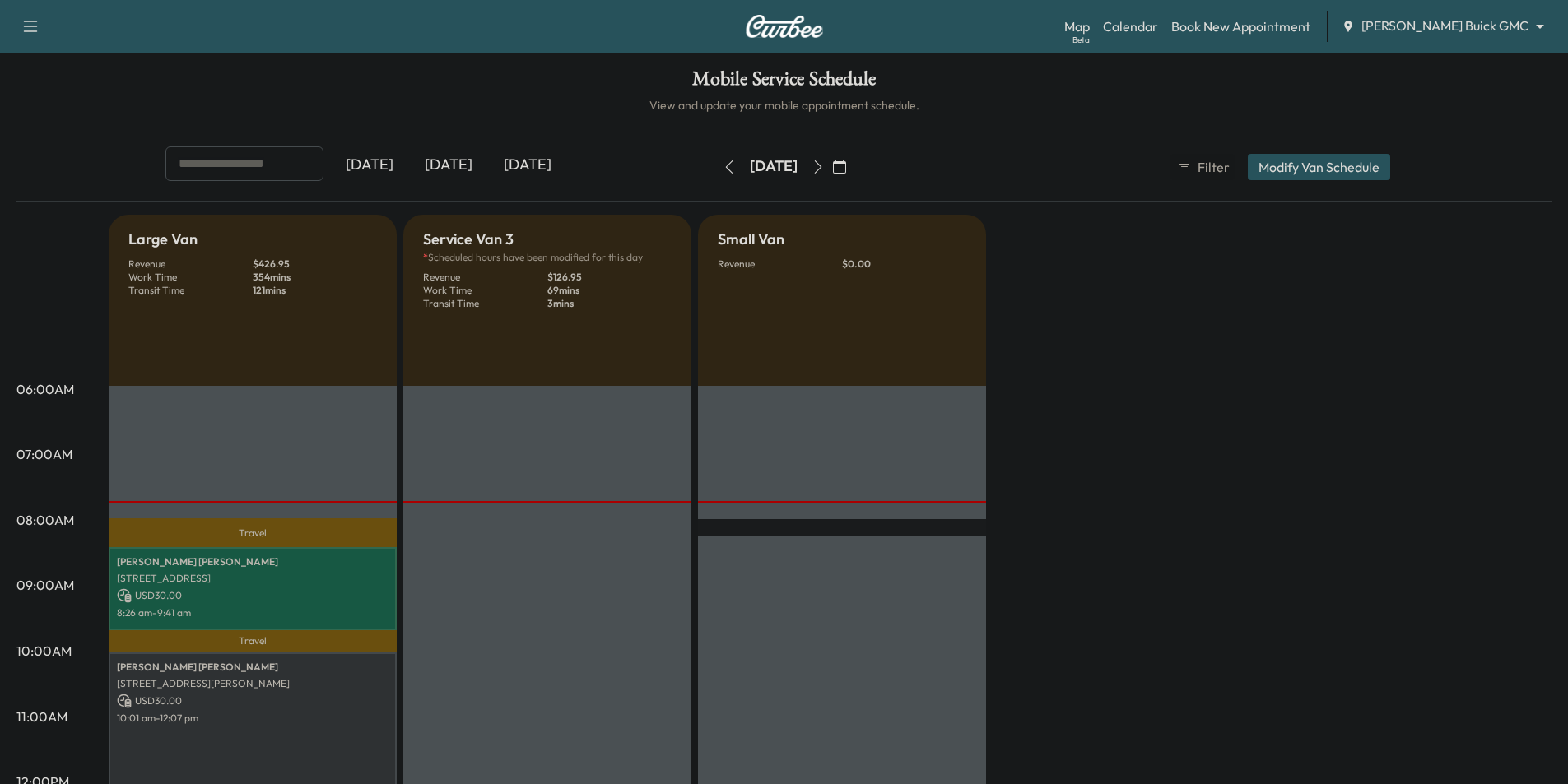
click at [1467, 28] on body "Support Log Out Map Beta Calendar Book New Appointment [PERSON_NAME] Buick GMC …" at bounding box center [784, 392] width 1568 height 784
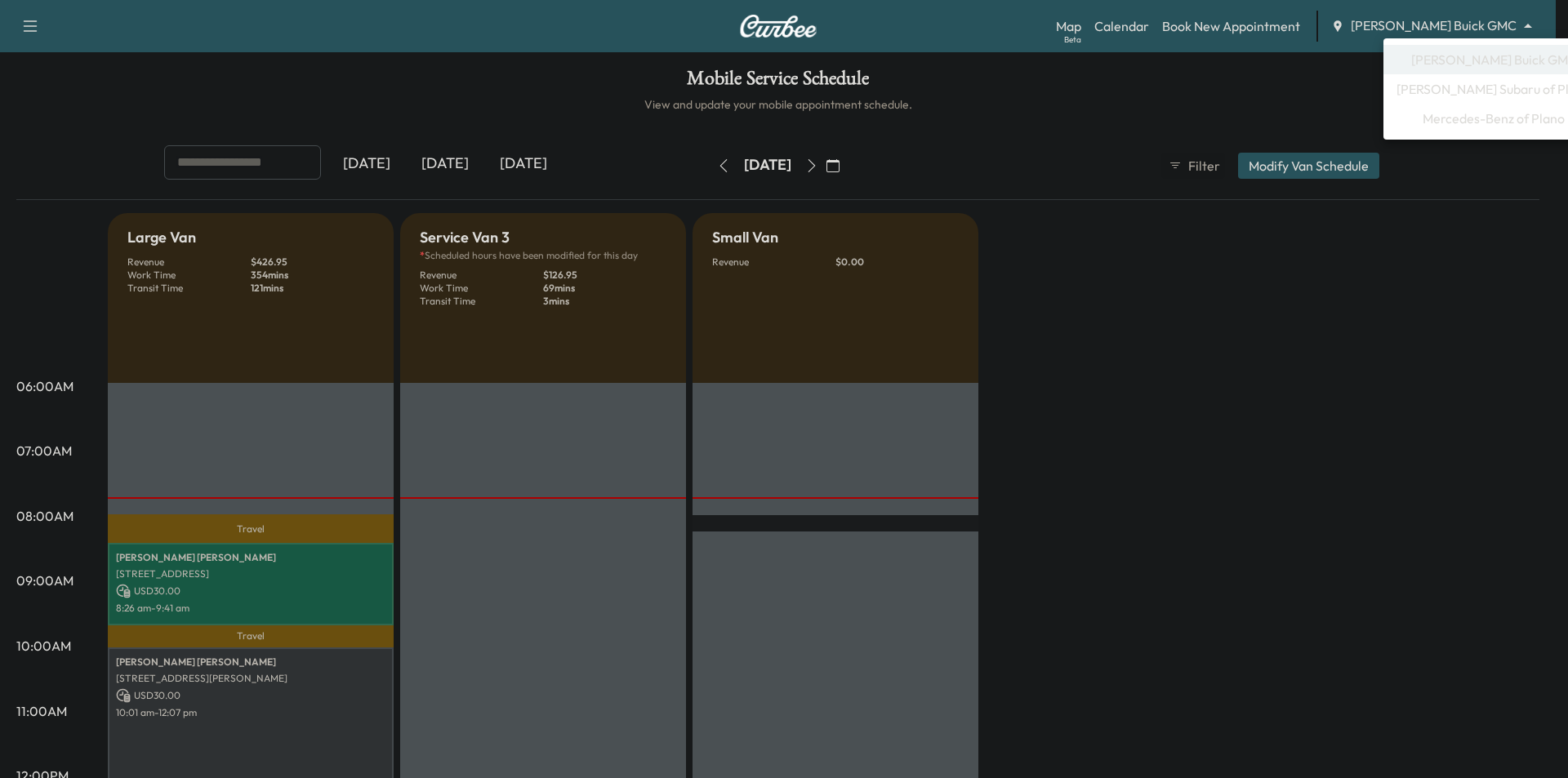
click at [1475, 122] on span "Mercedes-Benz of Plano" at bounding box center [1493, 118] width 142 height 19
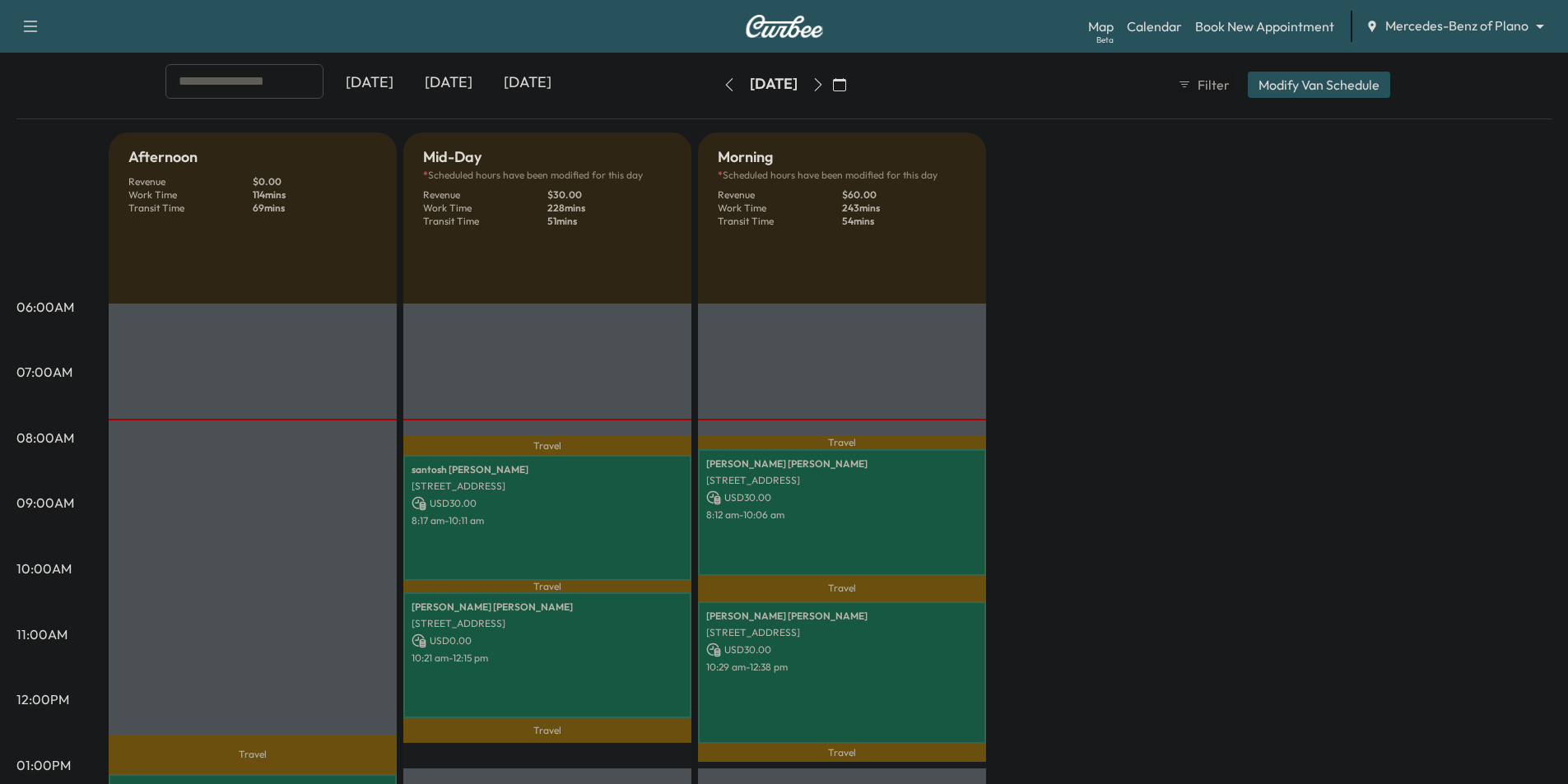
scroll to position [164, 0]
